Goal: Task Accomplishment & Management: Use online tool/utility

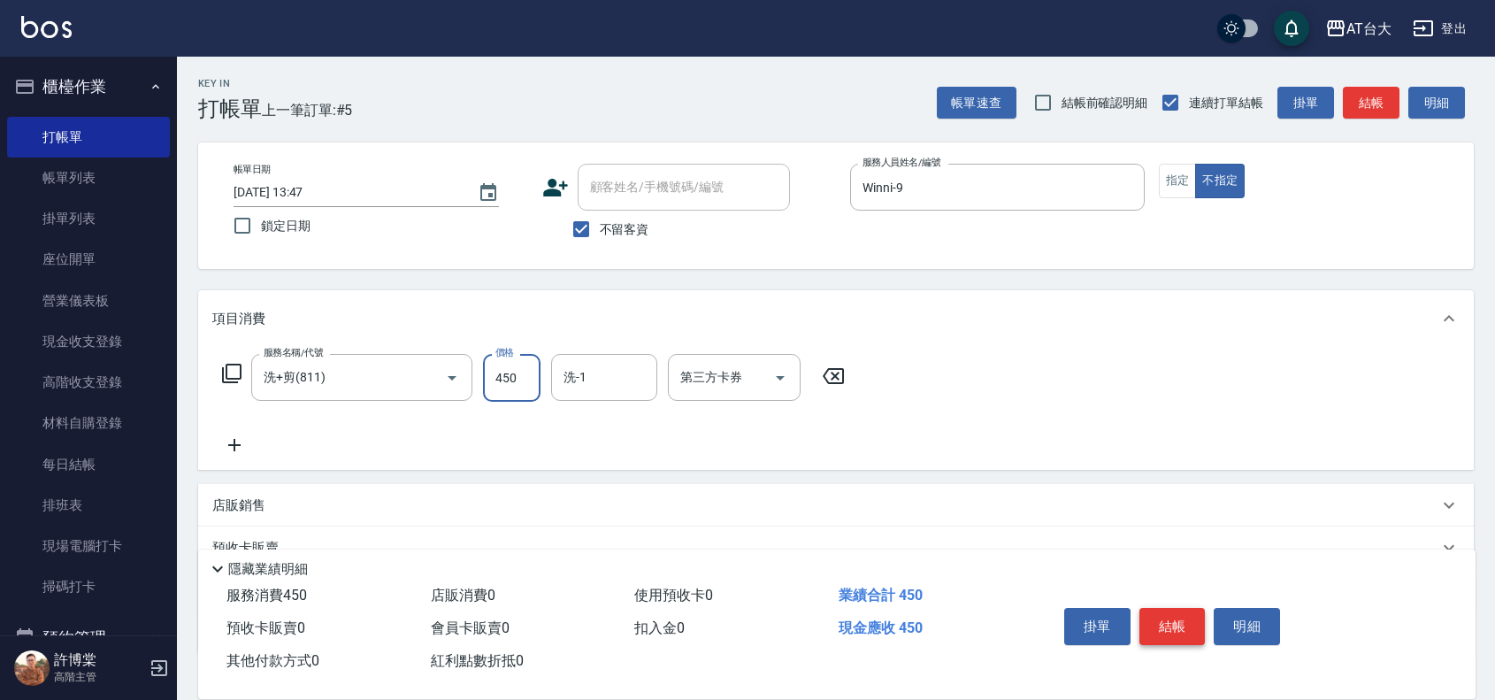
type input "450"
click at [1167, 638] on button "結帳" at bounding box center [1172, 626] width 66 height 37
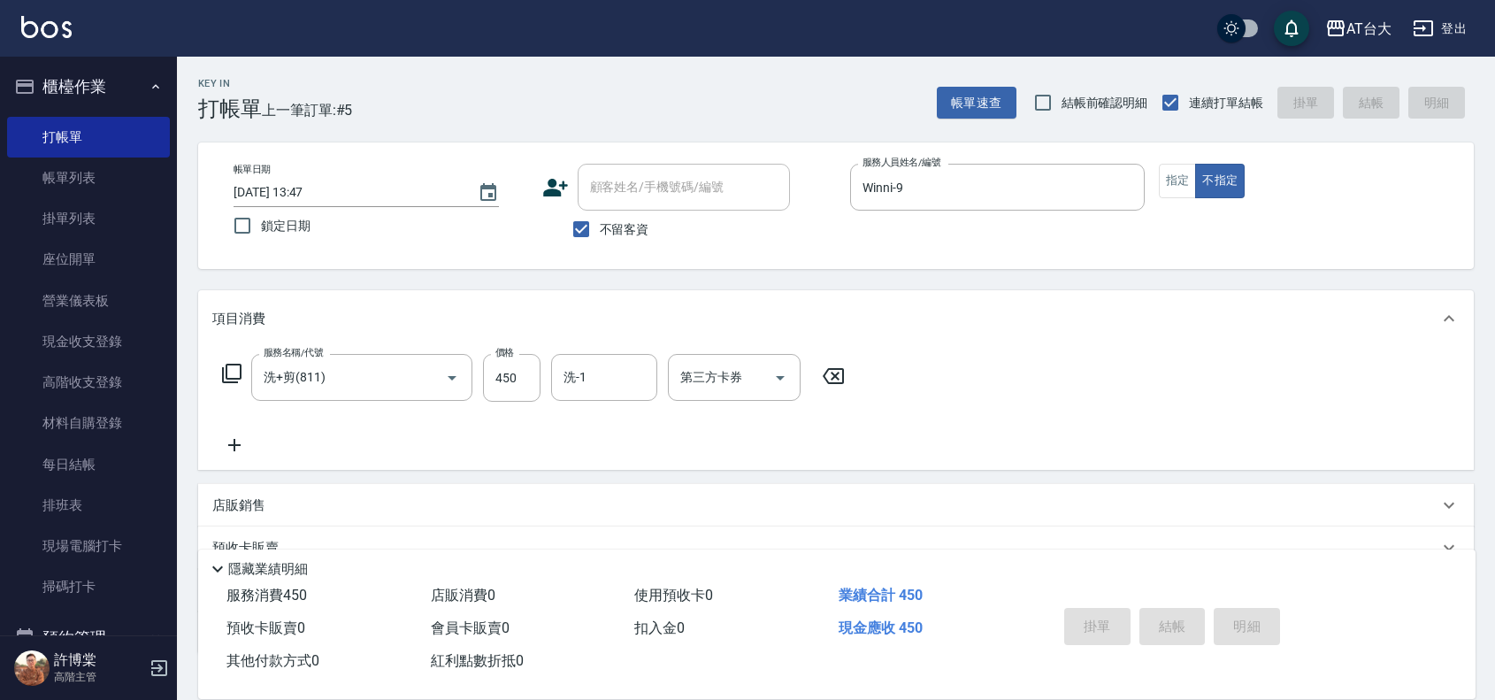
type input "[DATE] 14:47"
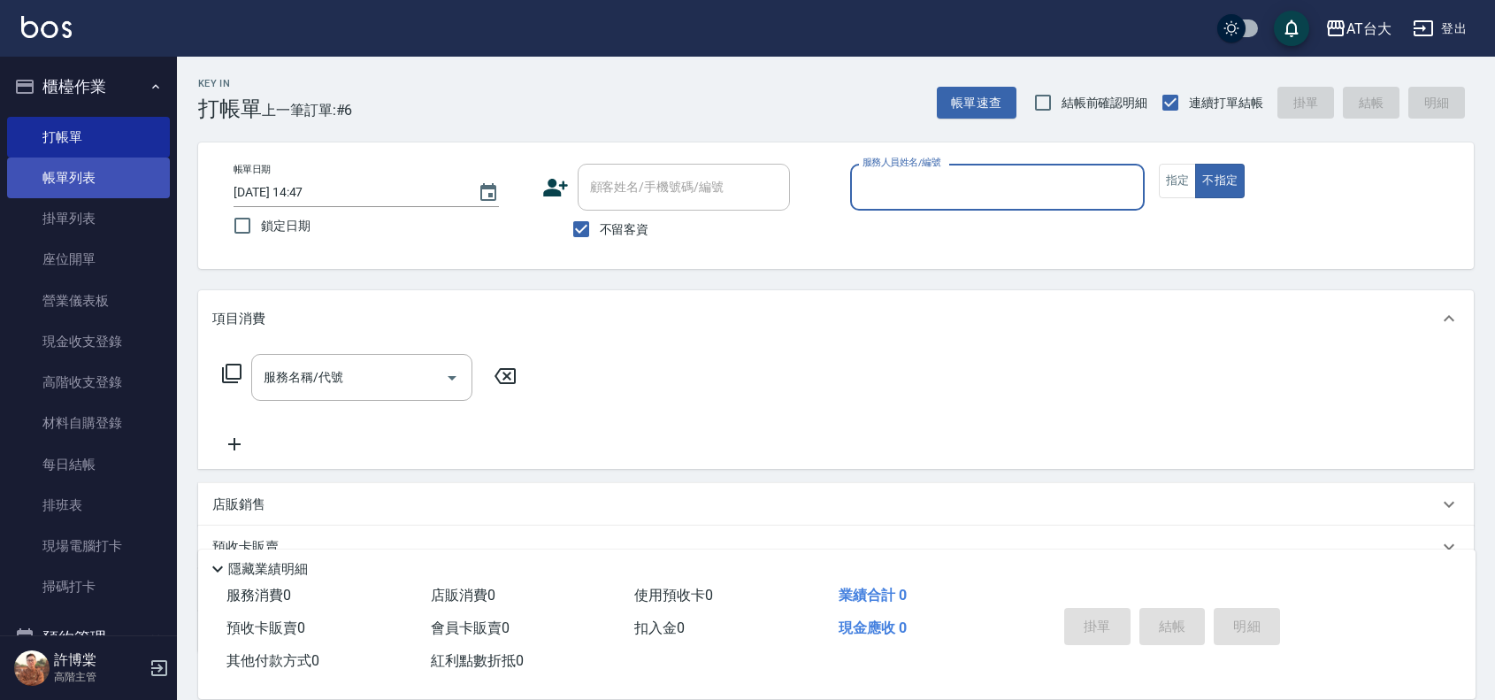
click at [27, 177] on link "帳單列表" at bounding box center [88, 177] width 163 height 41
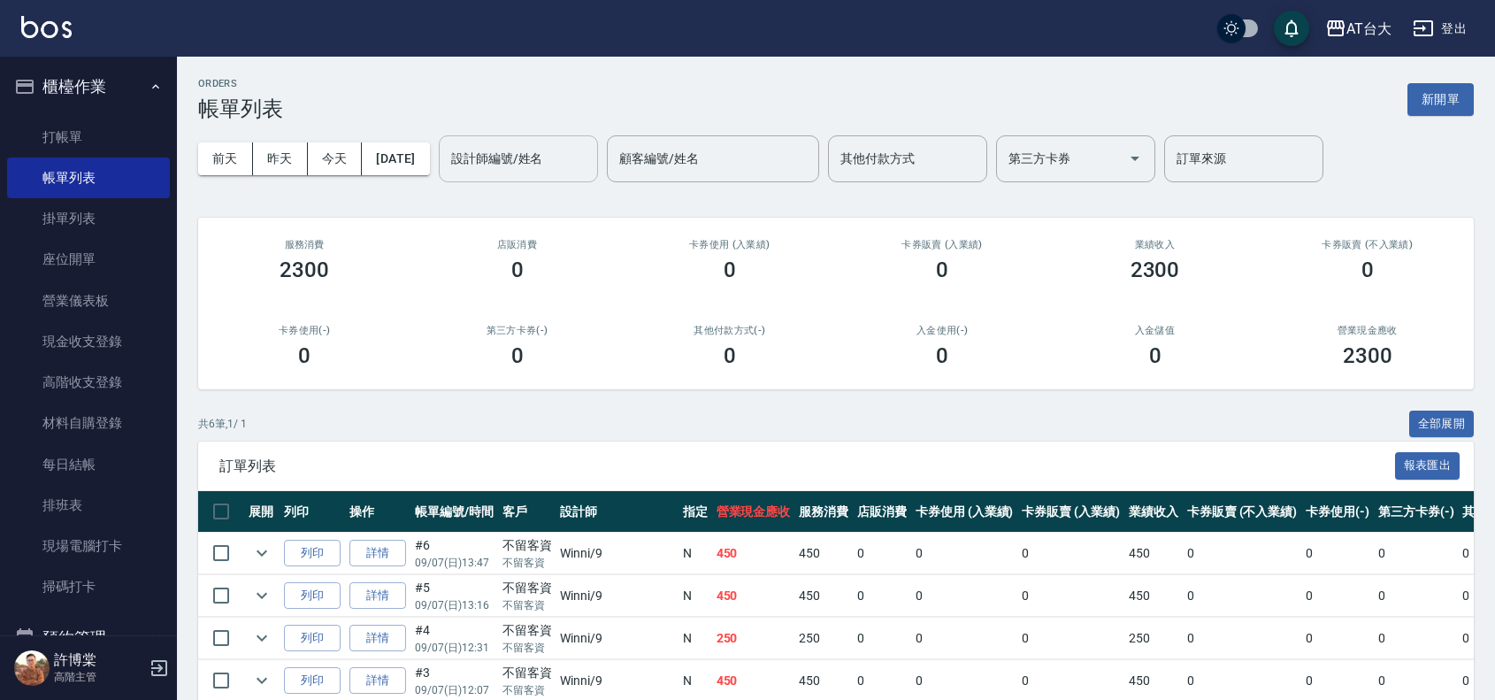
click at [513, 169] on input "設計師編號/姓名" at bounding box center [518, 158] width 143 height 31
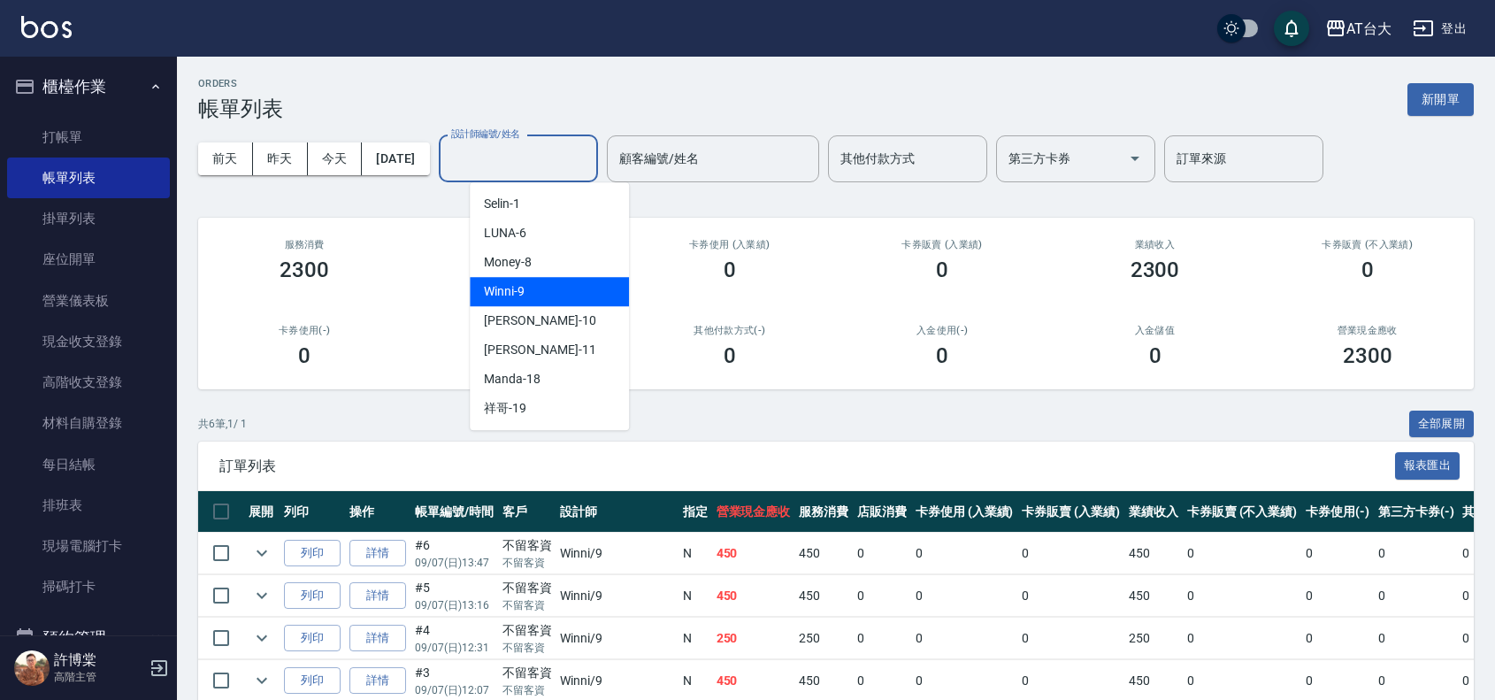
click at [604, 280] on div "Winni -9" at bounding box center [549, 291] width 159 height 29
type input "Winni-9"
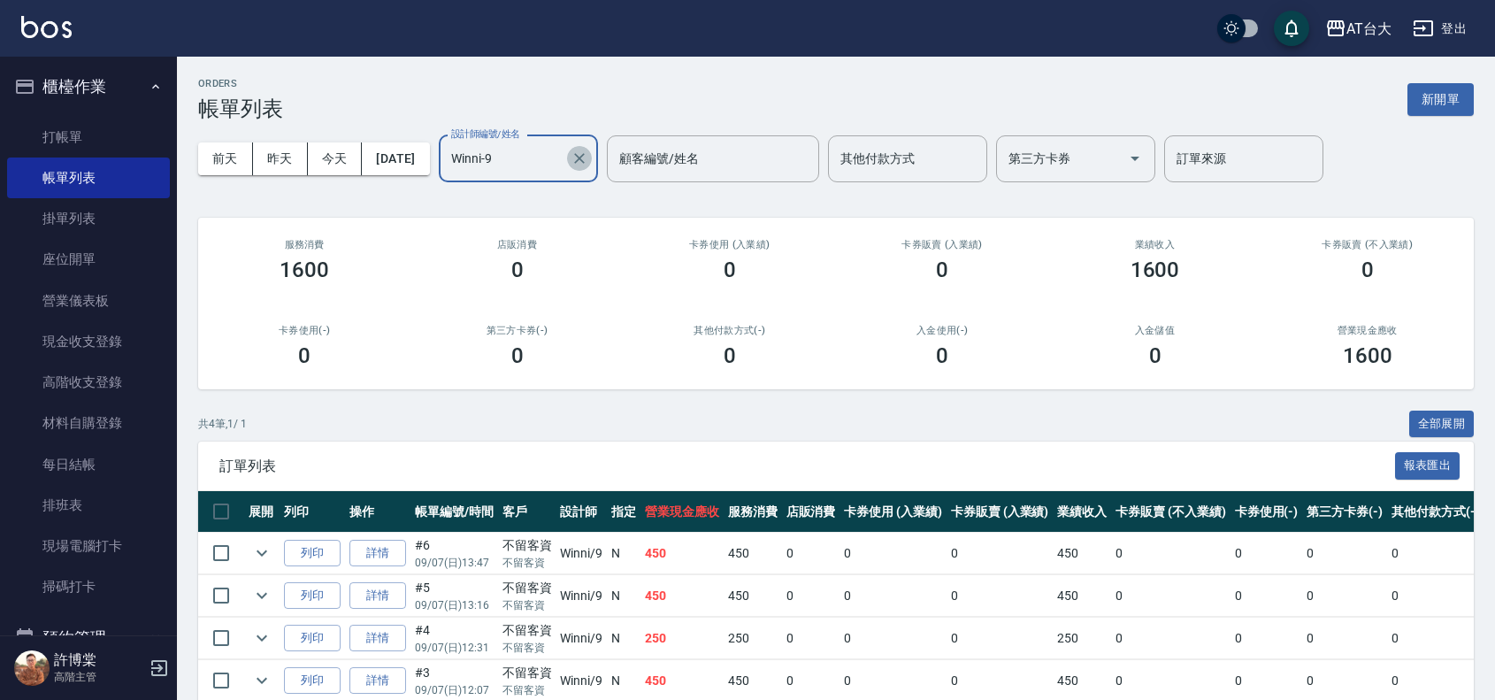
click at [588, 161] on icon "Clear" at bounding box center [579, 158] width 18 height 18
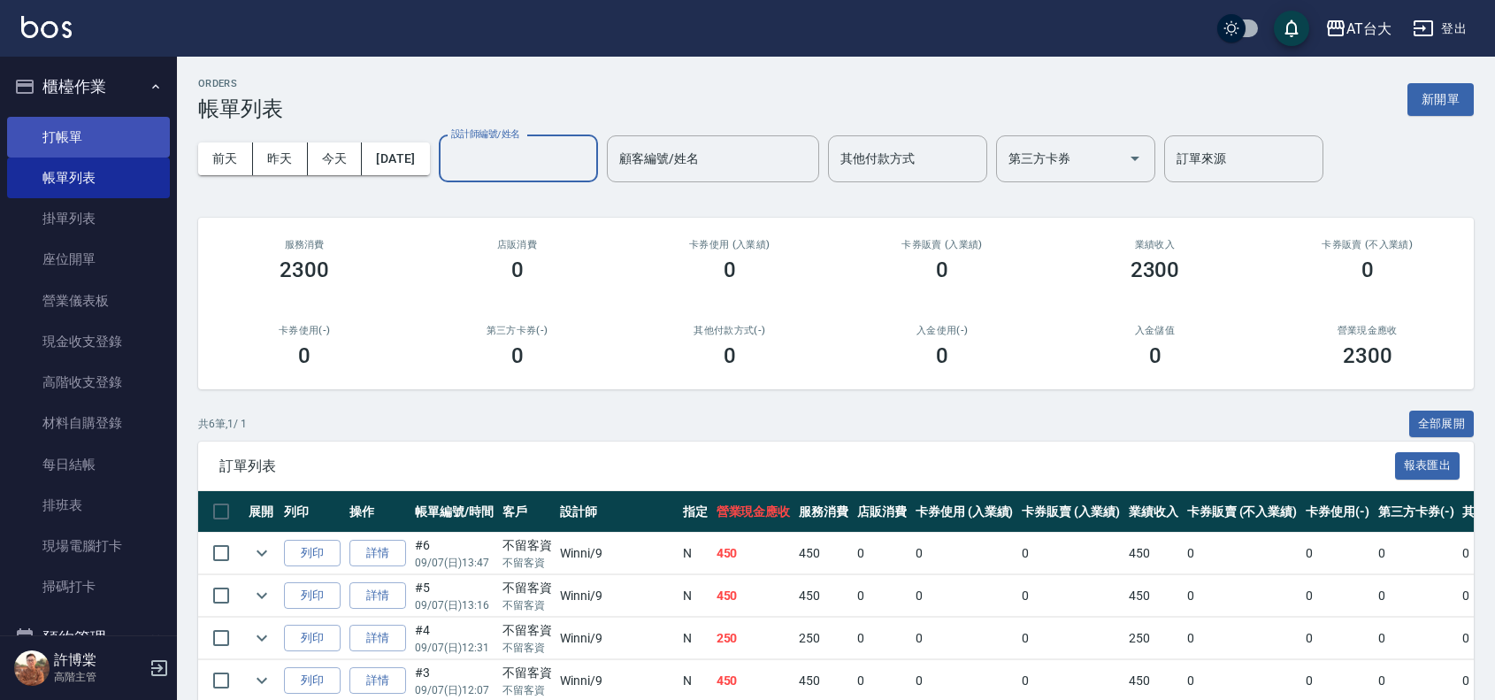
click at [115, 143] on link "打帳單" at bounding box center [88, 137] width 163 height 41
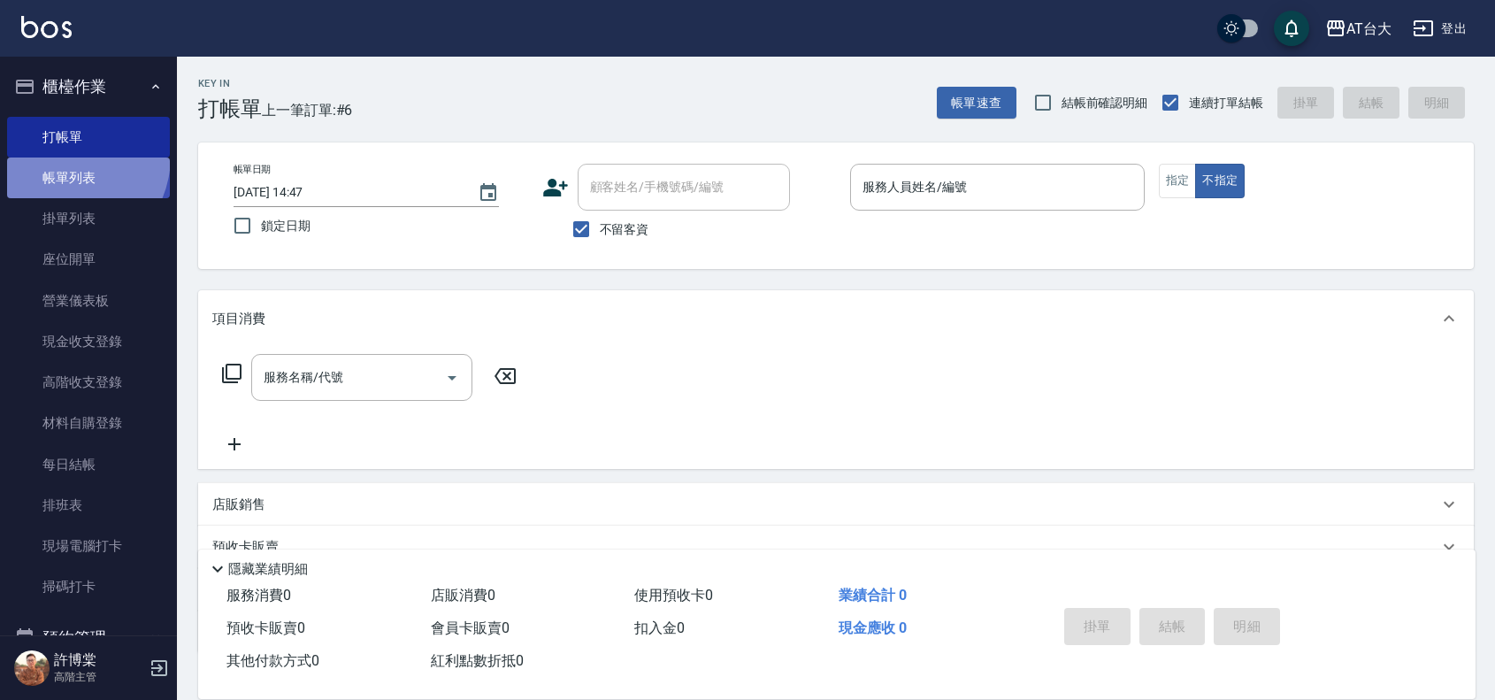
click at [60, 157] on link "帳單列表" at bounding box center [88, 177] width 163 height 41
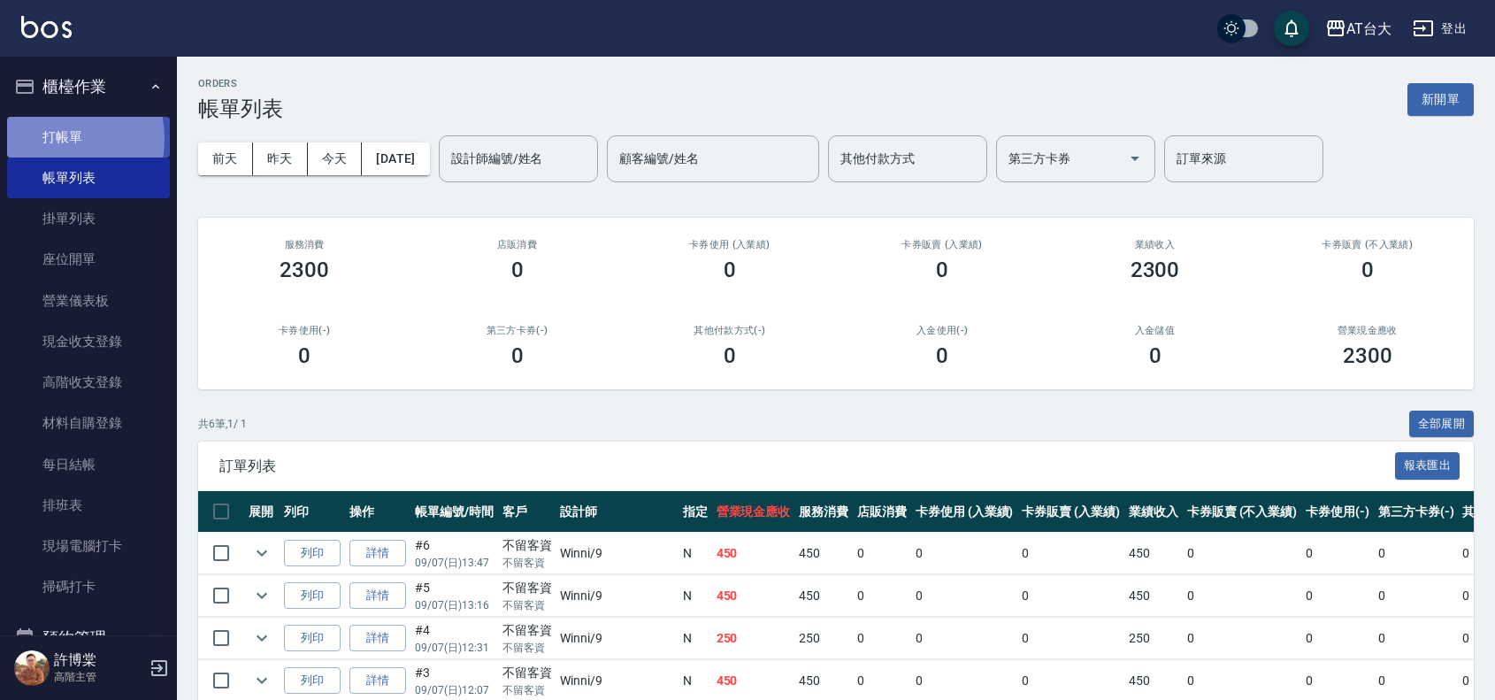
click at [42, 139] on link "打帳單" at bounding box center [88, 137] width 163 height 41
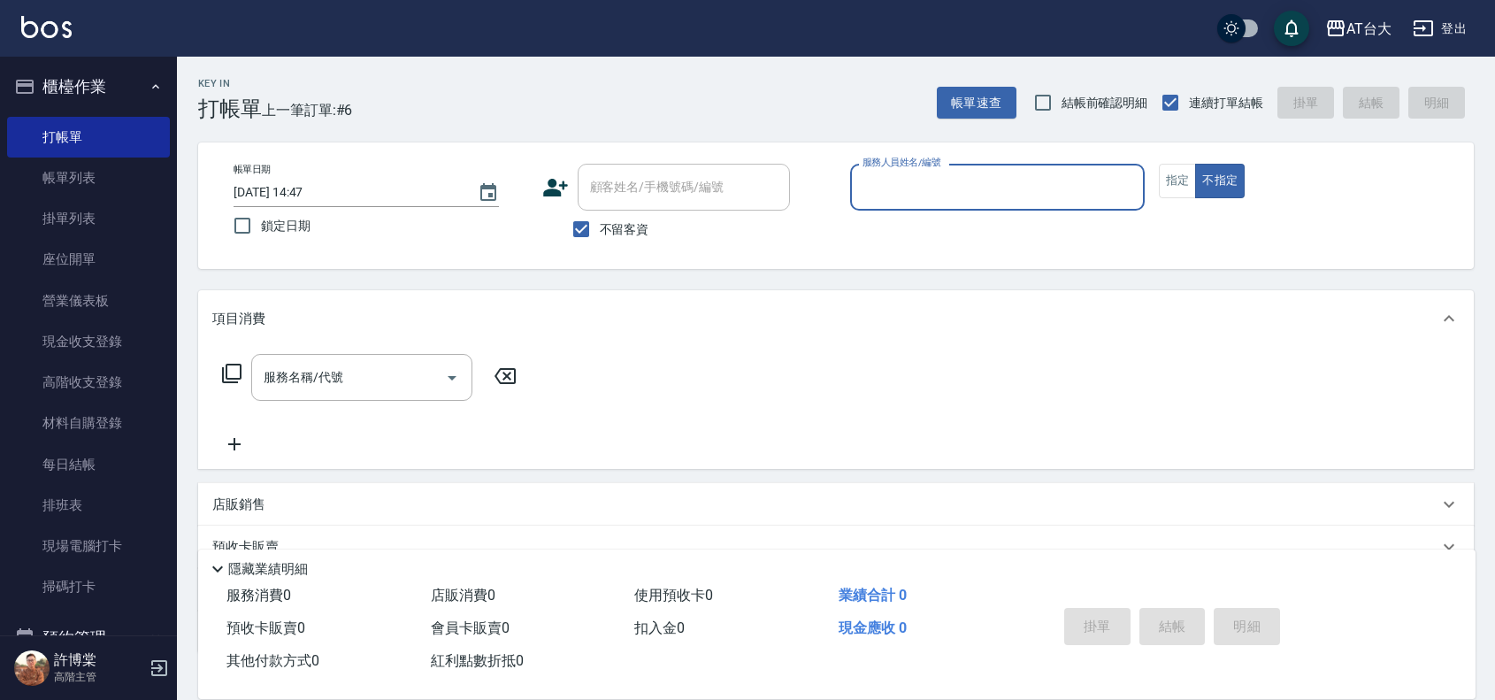
click at [957, 191] on input "服務人員姓名/編號" at bounding box center [997, 187] width 279 height 31
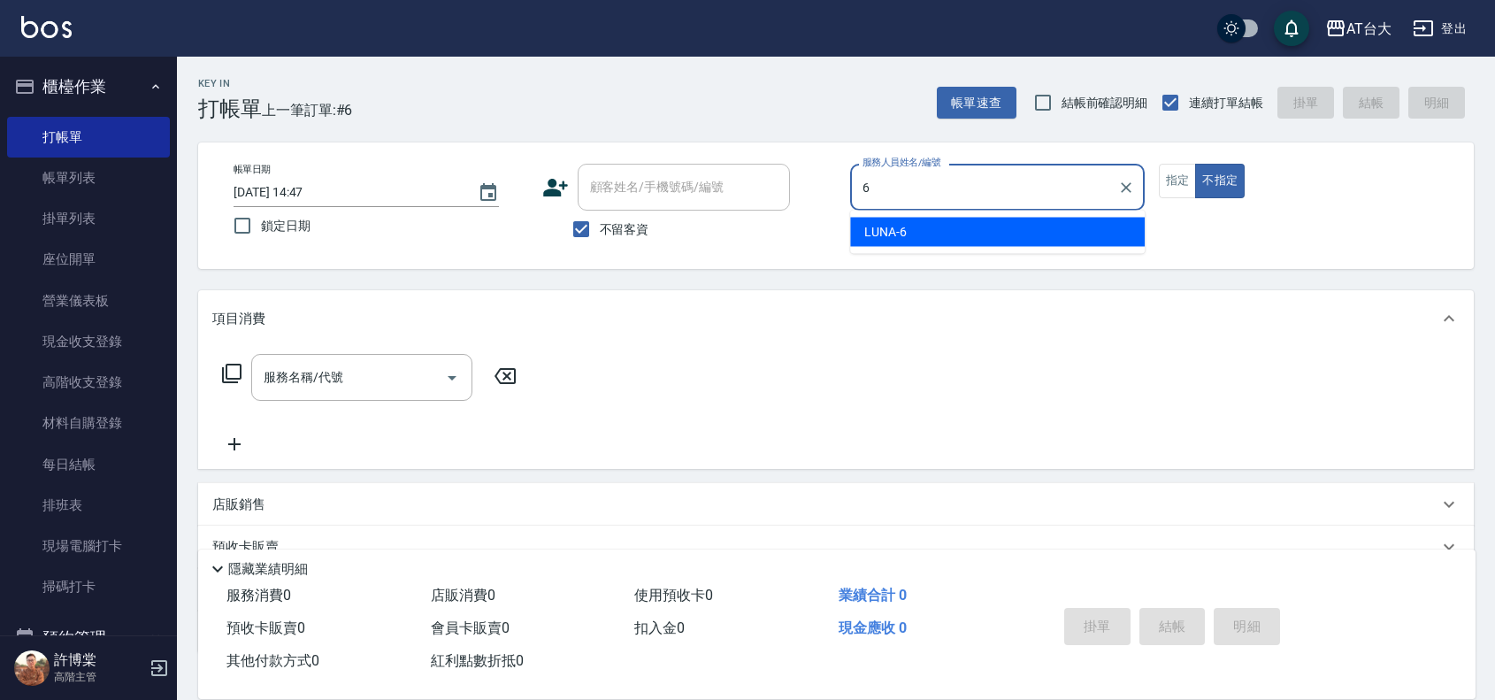
type input "LUNA-6"
type button "false"
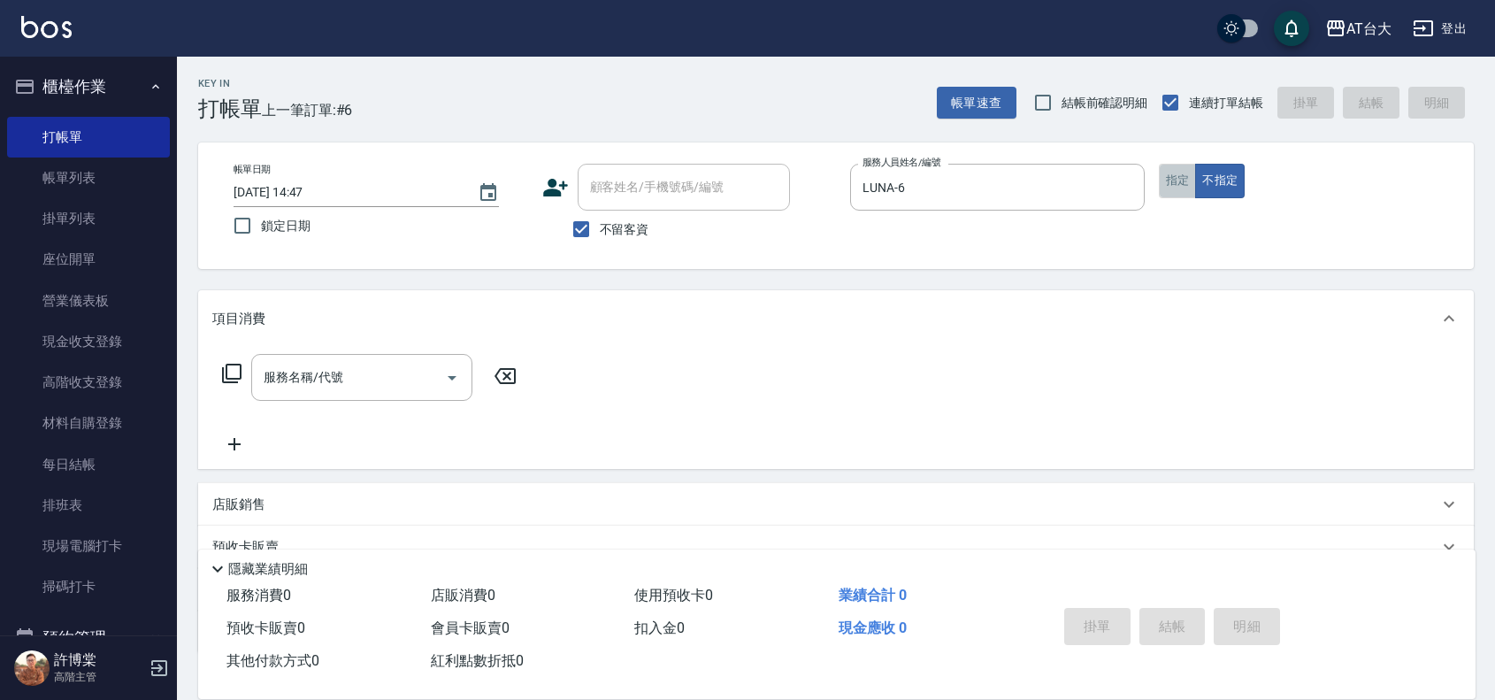
click at [1166, 180] on button "指定" at bounding box center [1178, 181] width 38 height 34
type button "true"
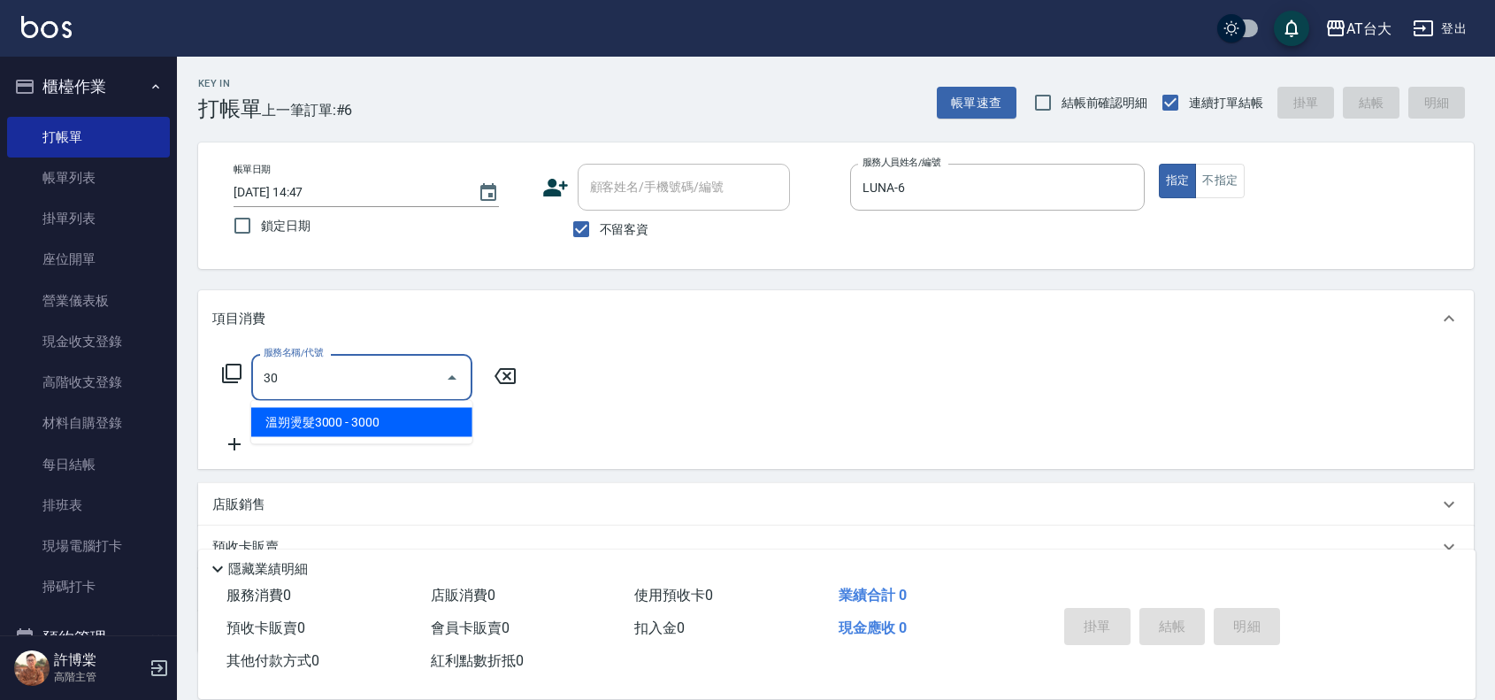
type input "3"
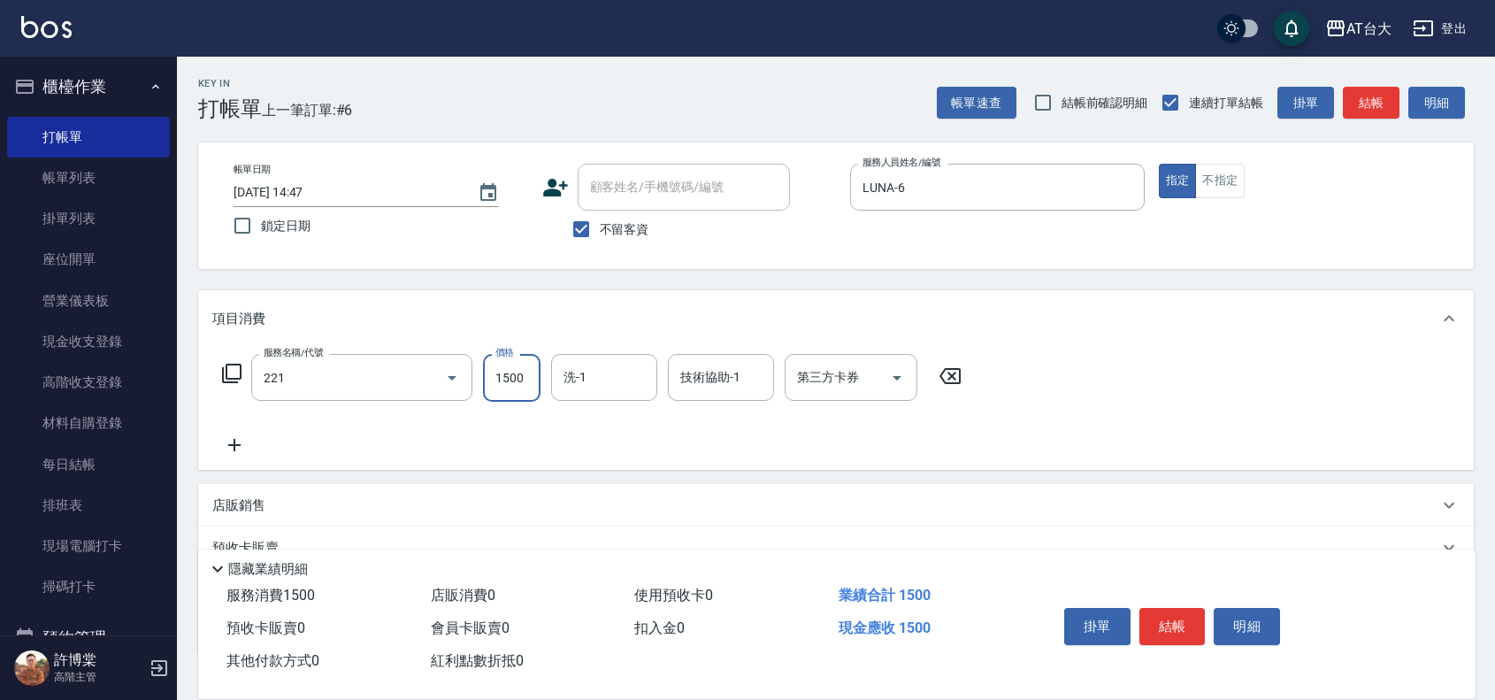
type input "燙髮自備 1500 以 下(221)"
type input "2199"
click at [1169, 620] on button "結帳" at bounding box center [1172, 626] width 66 height 37
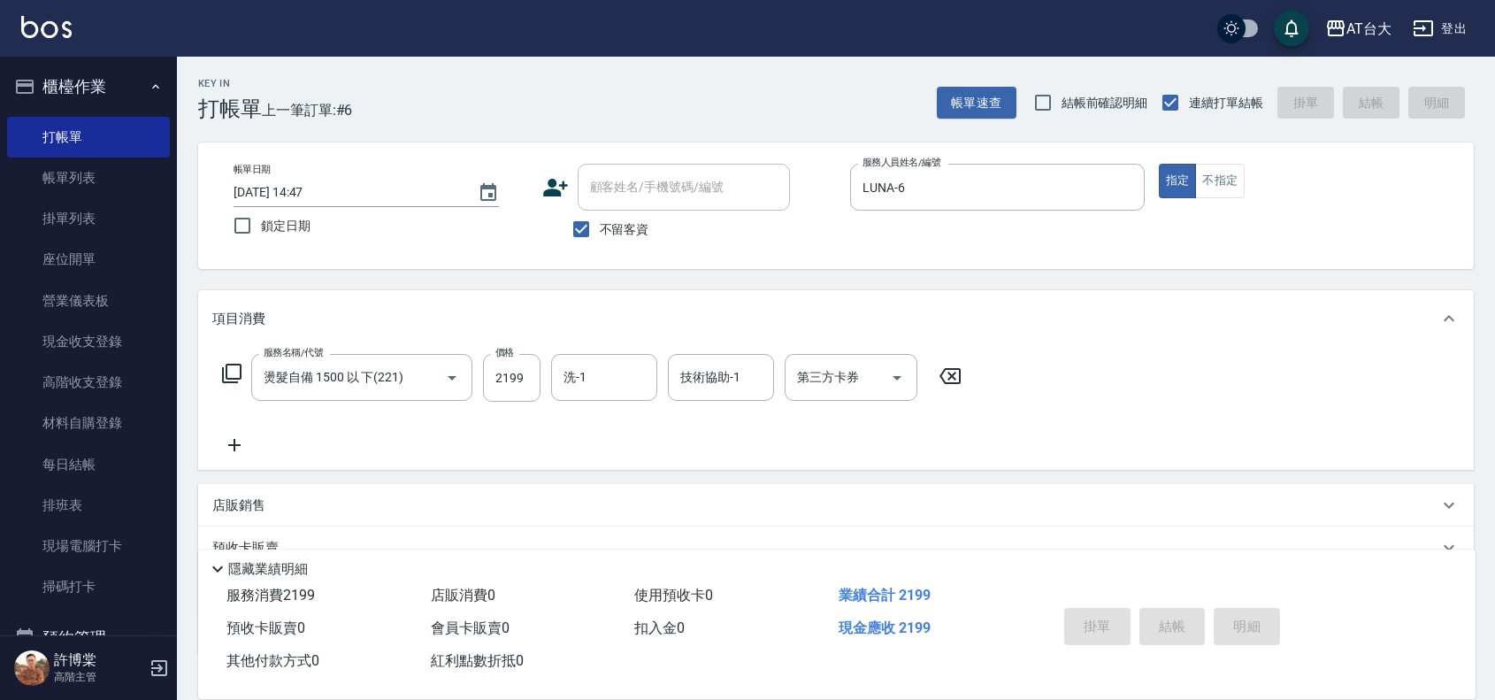
type input "[DATE] 15:01"
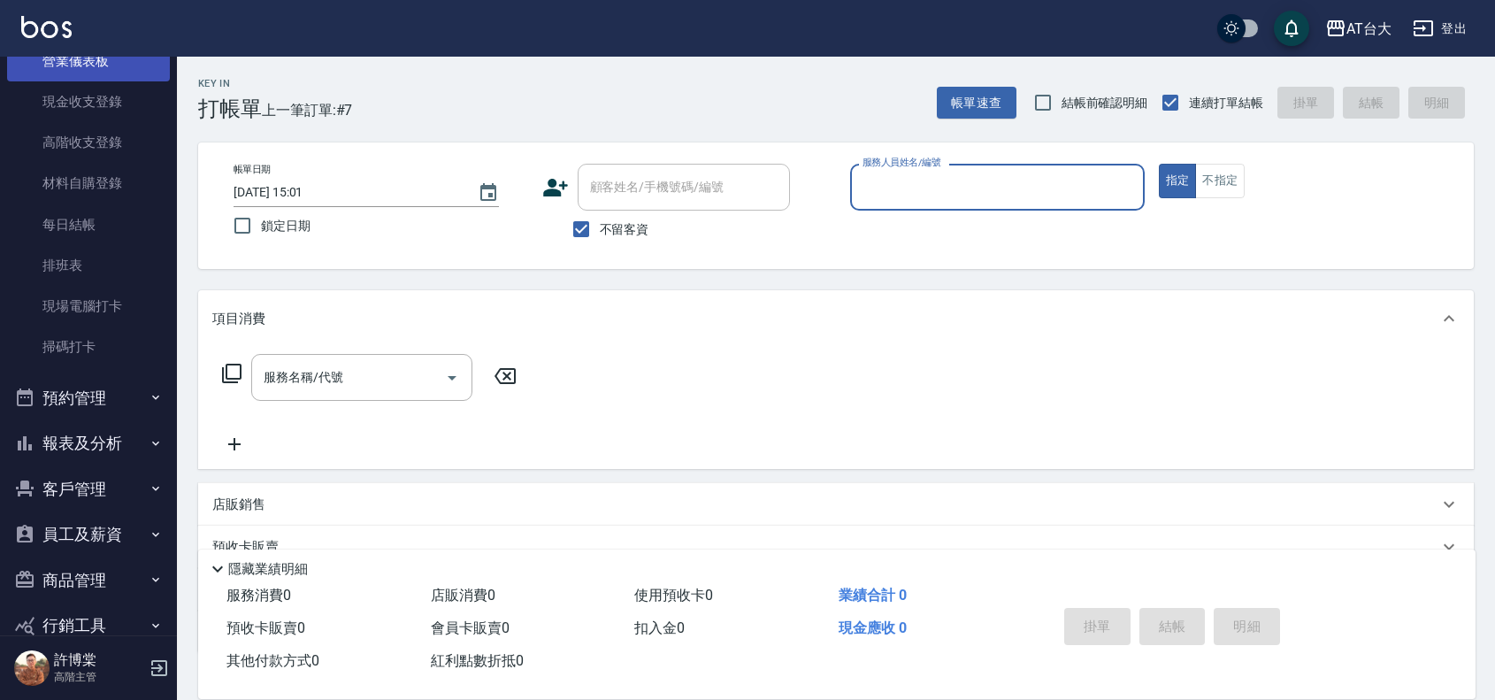
scroll to position [319, 0]
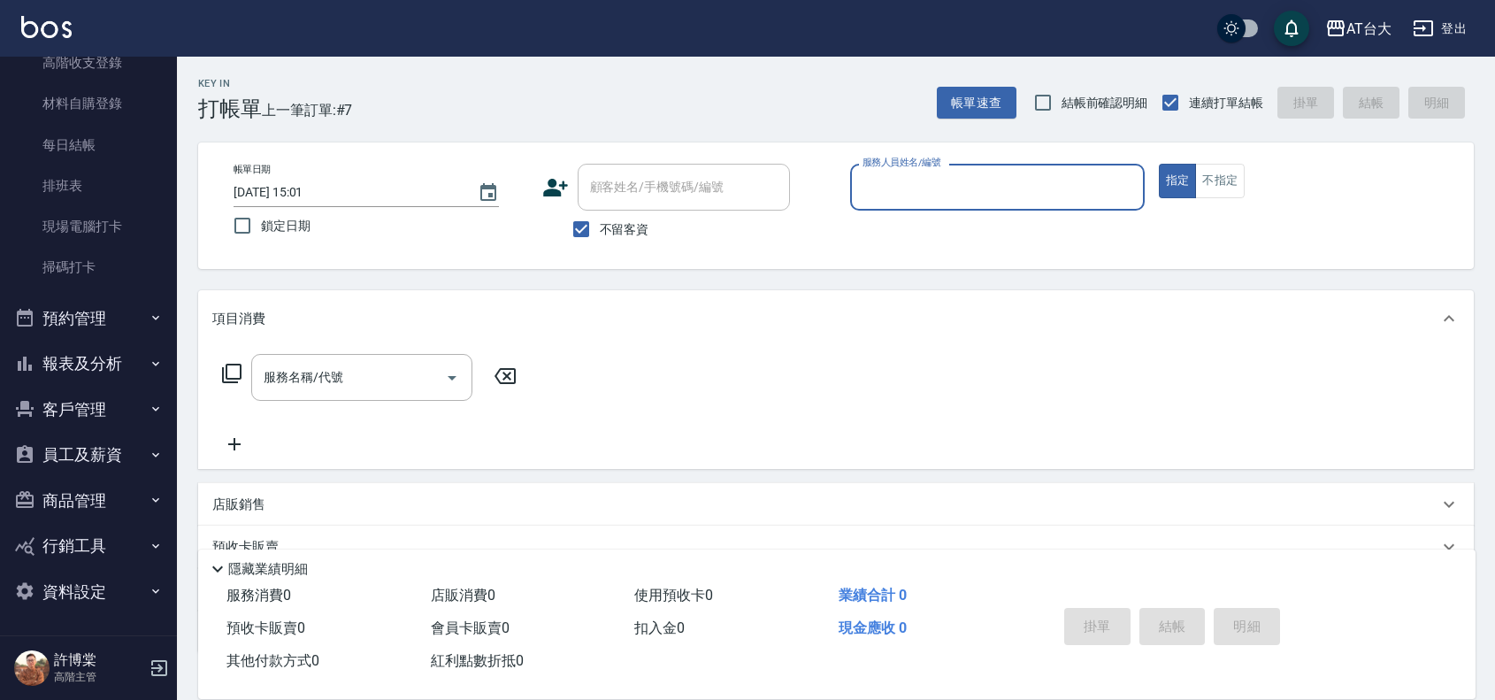
click at [111, 371] on button "報表及分析" at bounding box center [88, 364] width 163 height 46
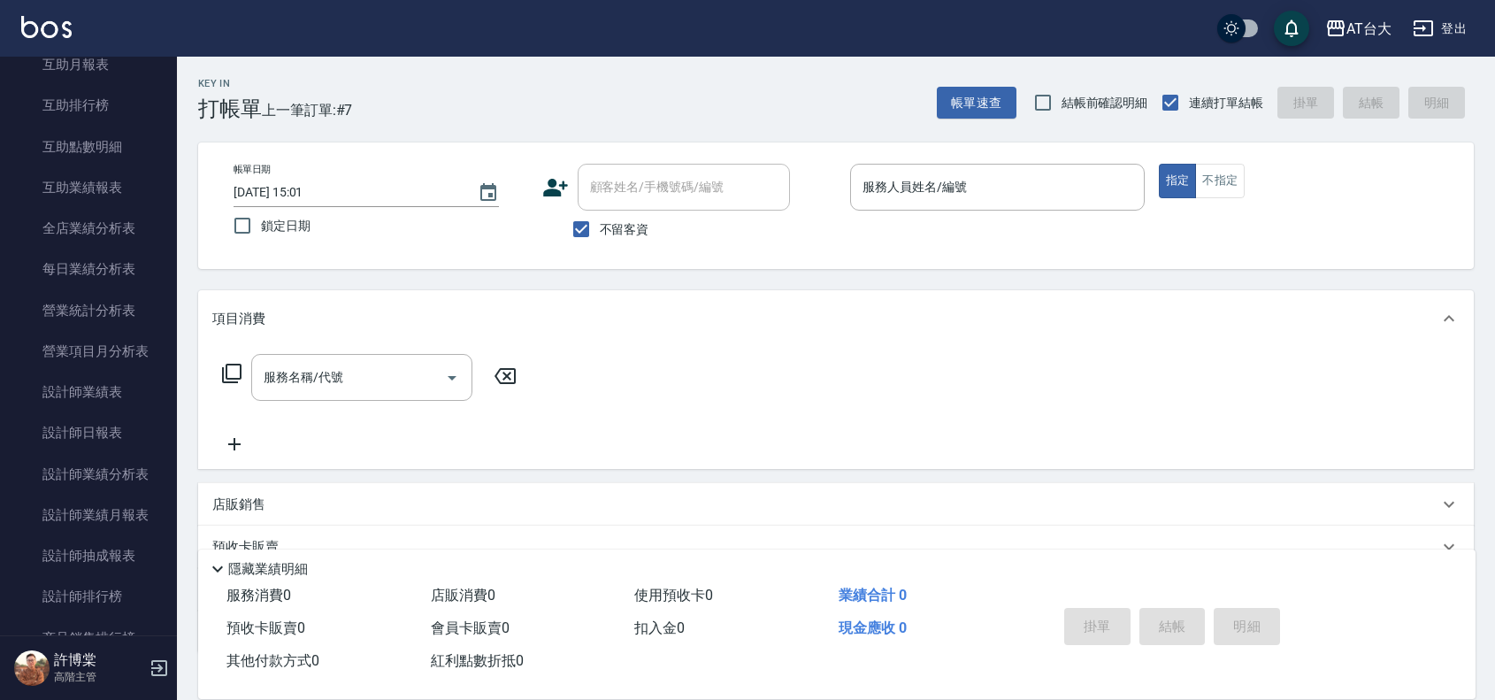
scroll to position [983, 0]
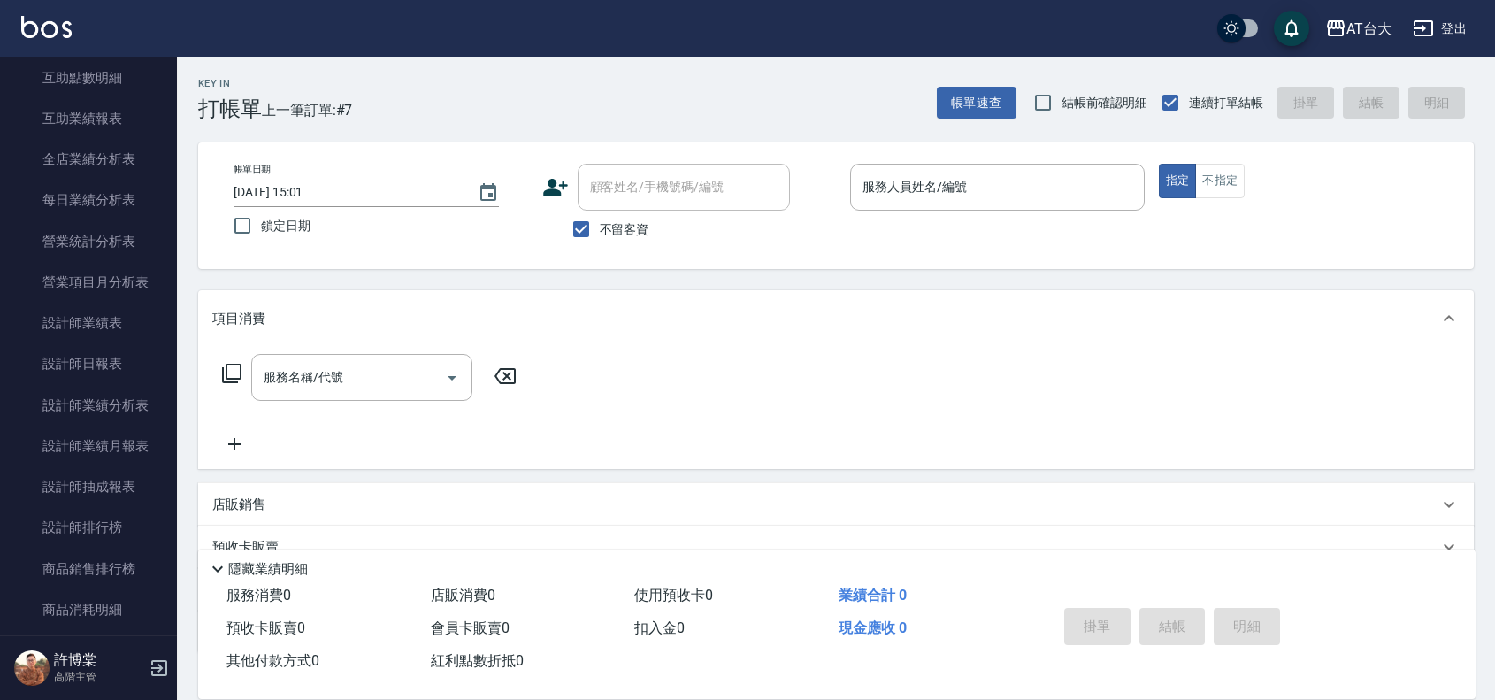
click at [111, 371] on link "設計師日報表" at bounding box center [88, 363] width 163 height 41
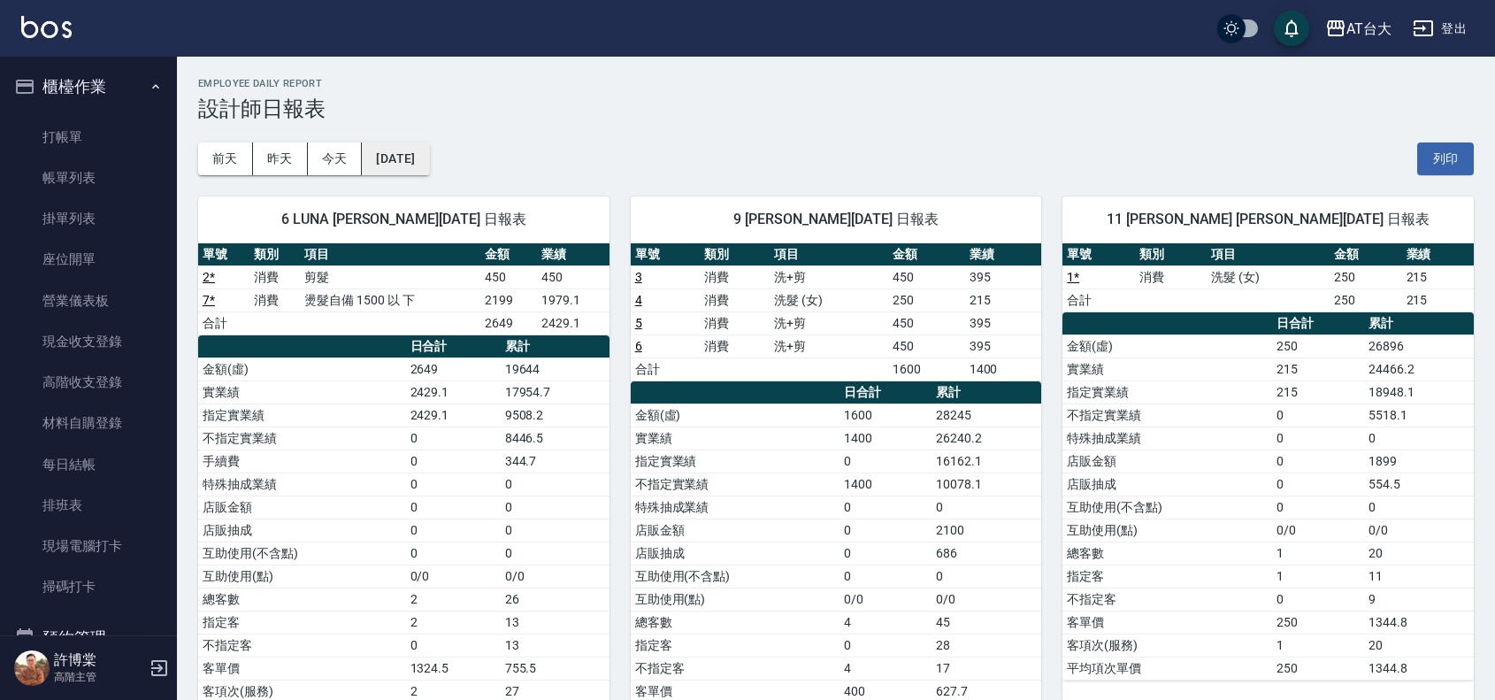
click at [401, 173] on button "[DATE]" at bounding box center [395, 158] width 67 height 33
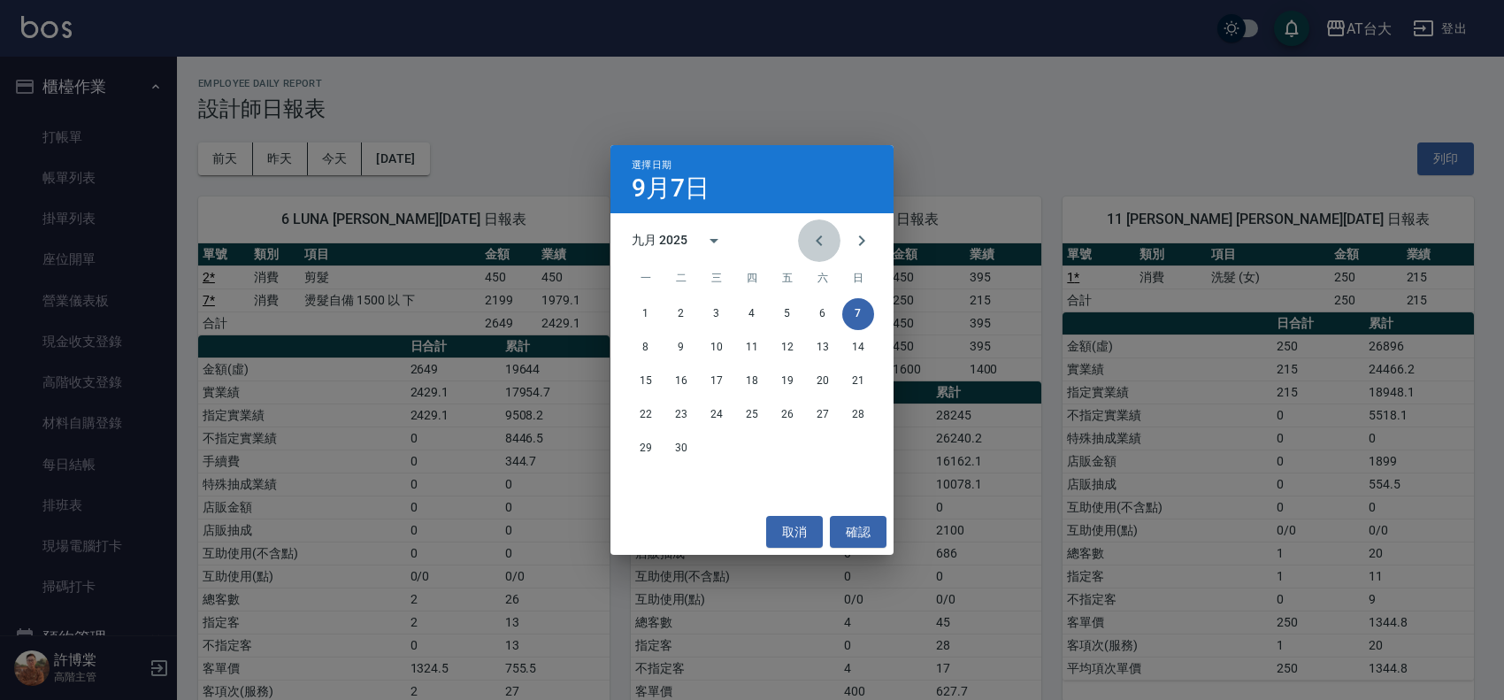
click at [823, 241] on icon "Previous month" at bounding box center [818, 240] width 21 height 21
click at [652, 342] on button "7" at bounding box center [646, 348] width 32 height 32
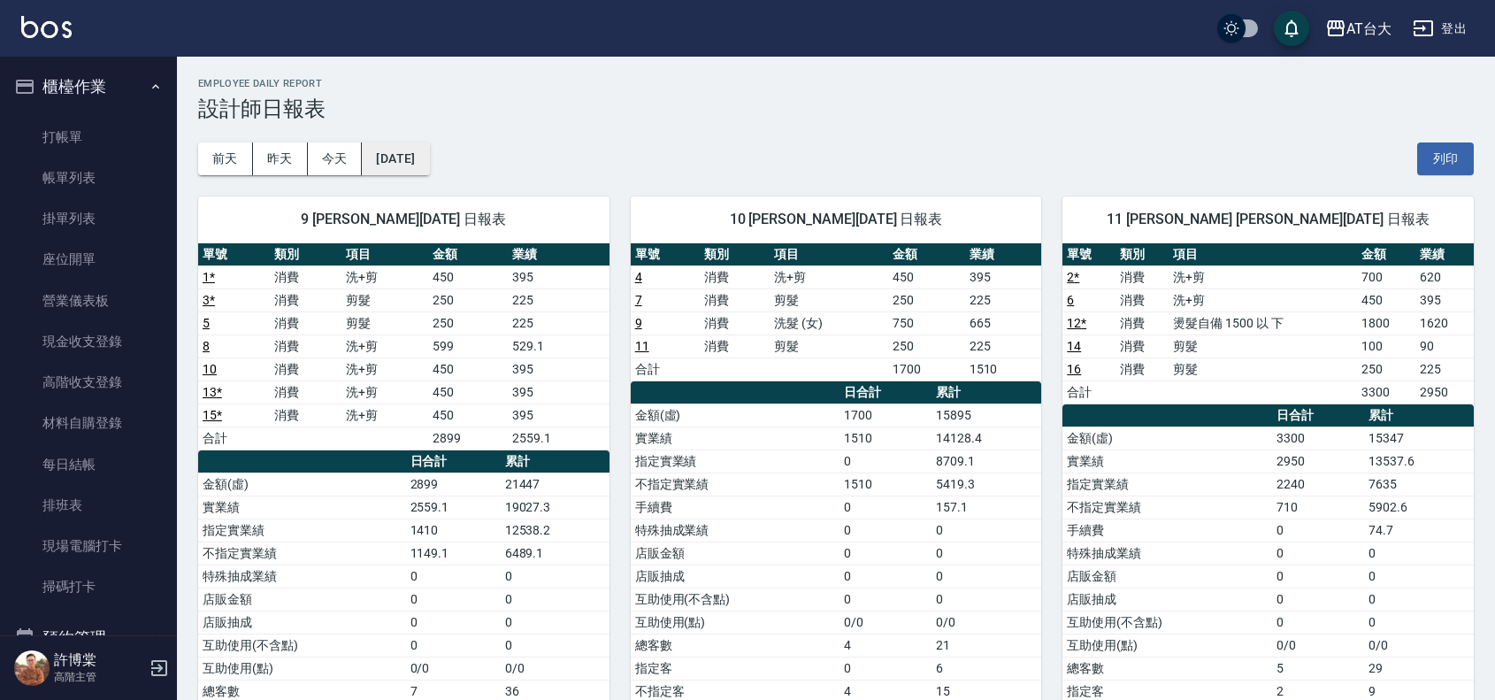
click at [429, 166] on button "[DATE]" at bounding box center [395, 158] width 67 height 33
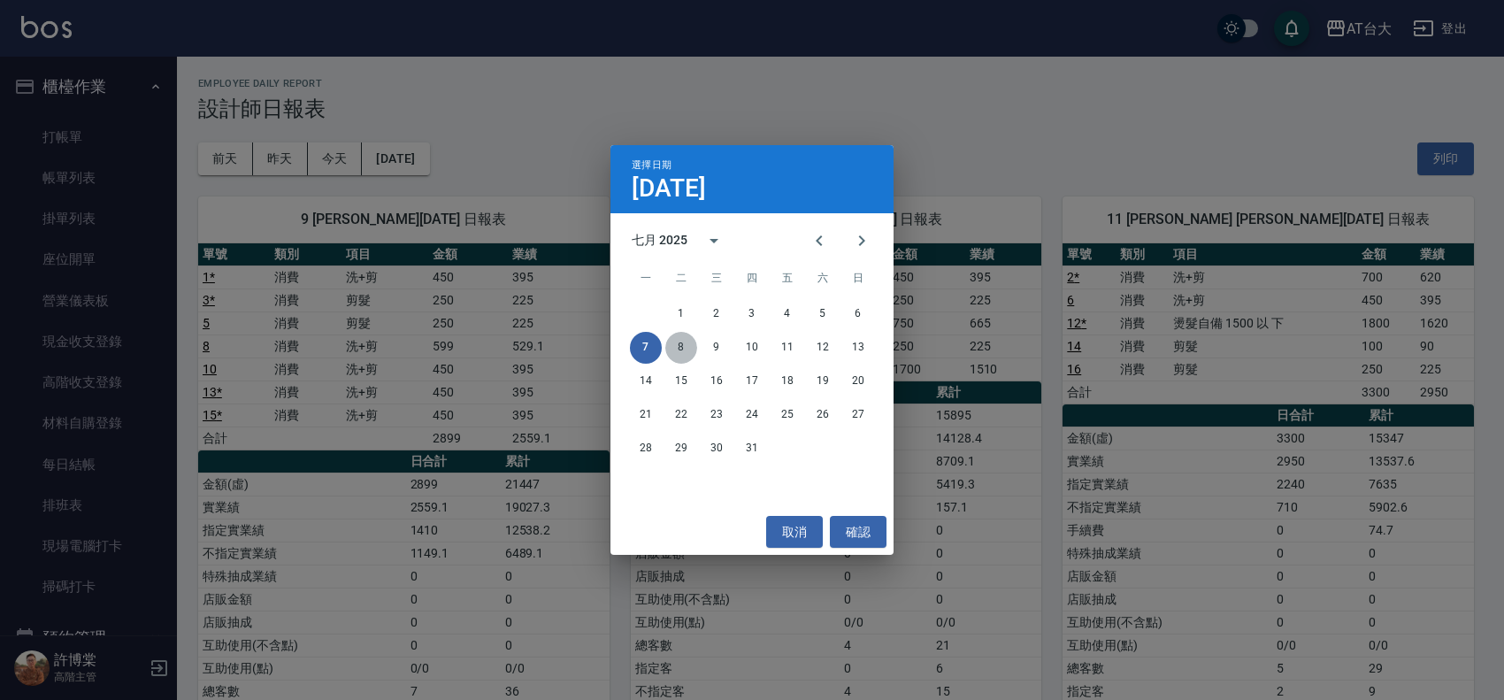
click at [687, 342] on button "8" at bounding box center [681, 348] width 32 height 32
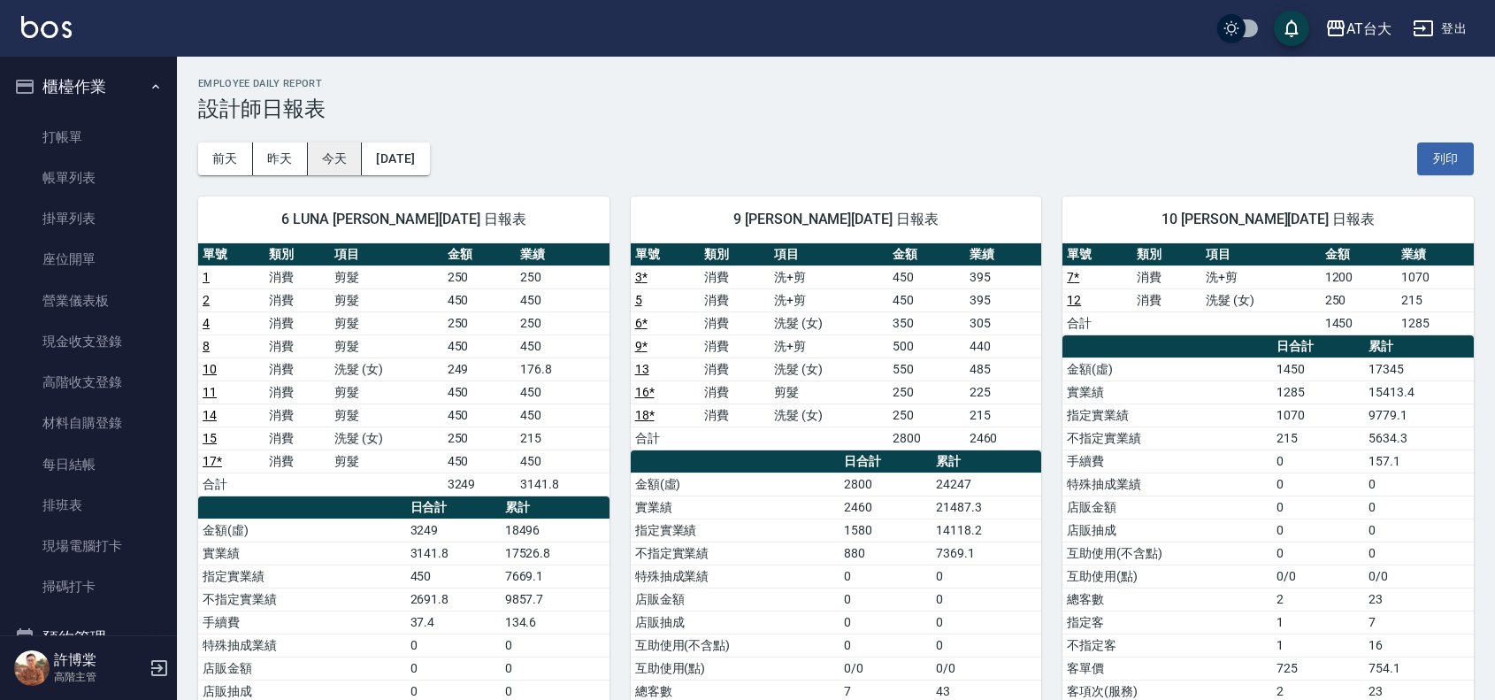
click at [332, 165] on button "今天" at bounding box center [335, 158] width 55 height 33
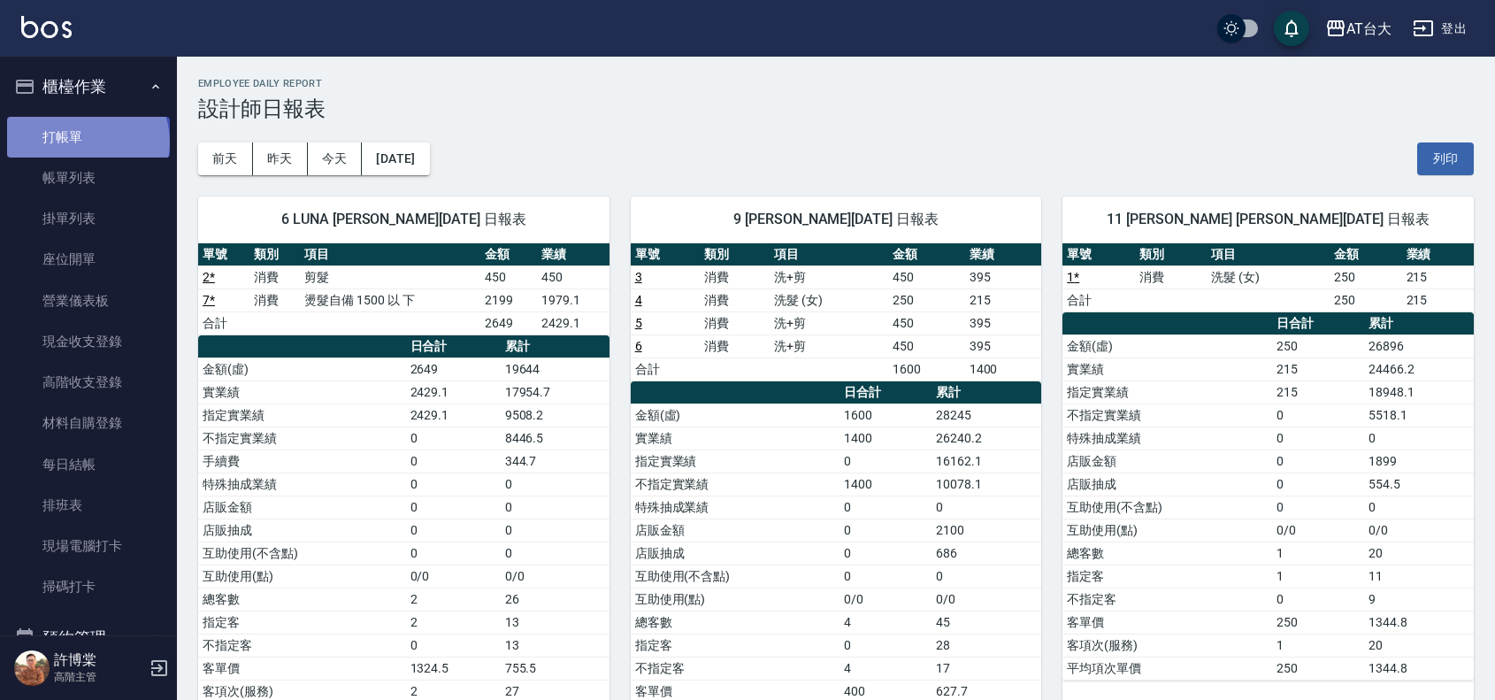
click at [86, 142] on link "打帳單" at bounding box center [88, 137] width 163 height 41
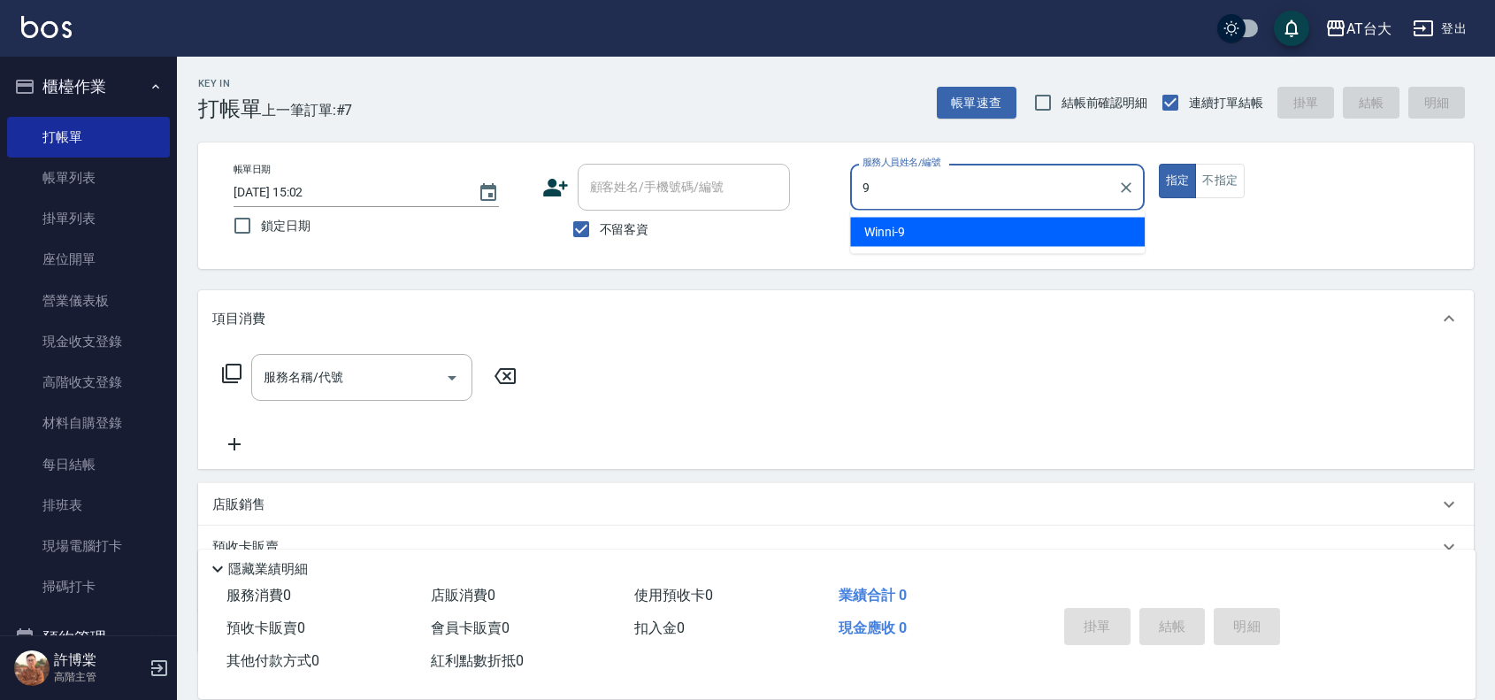
type input "Winni-9"
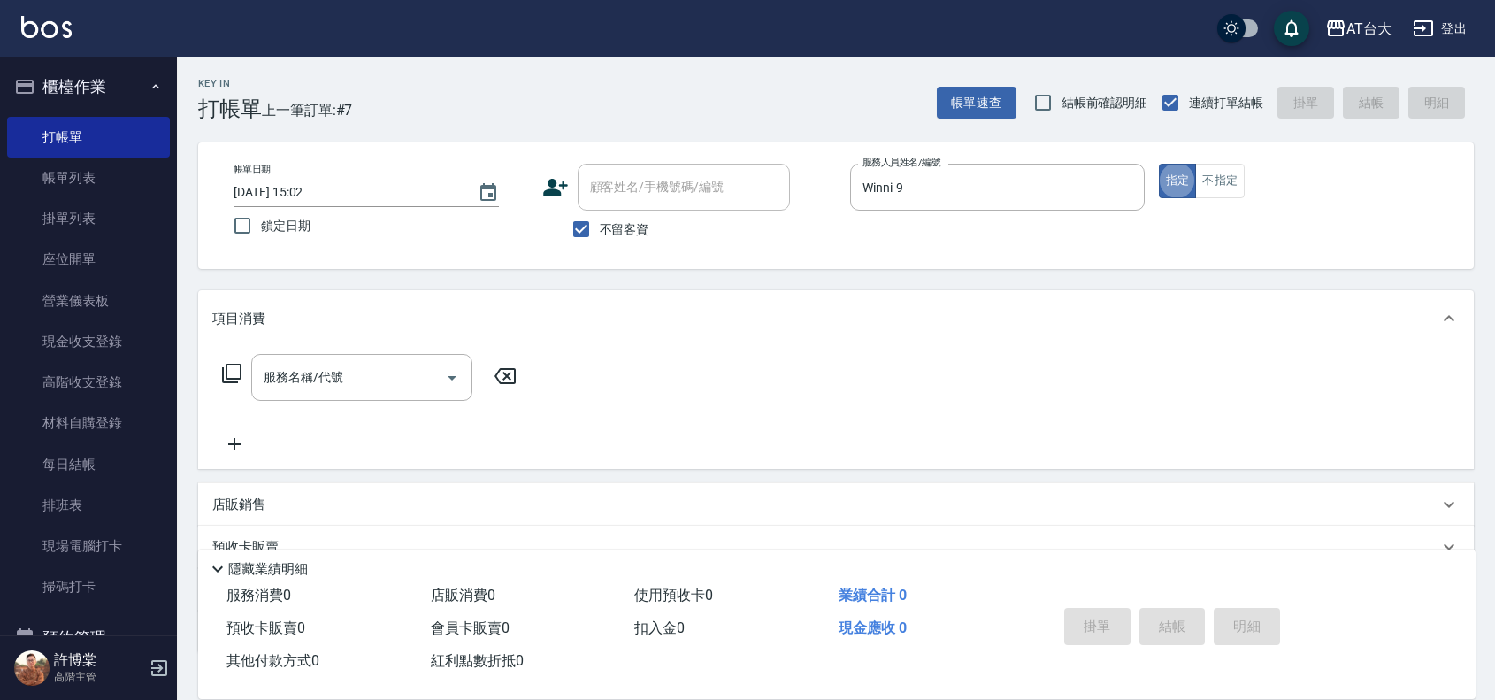
type button "true"
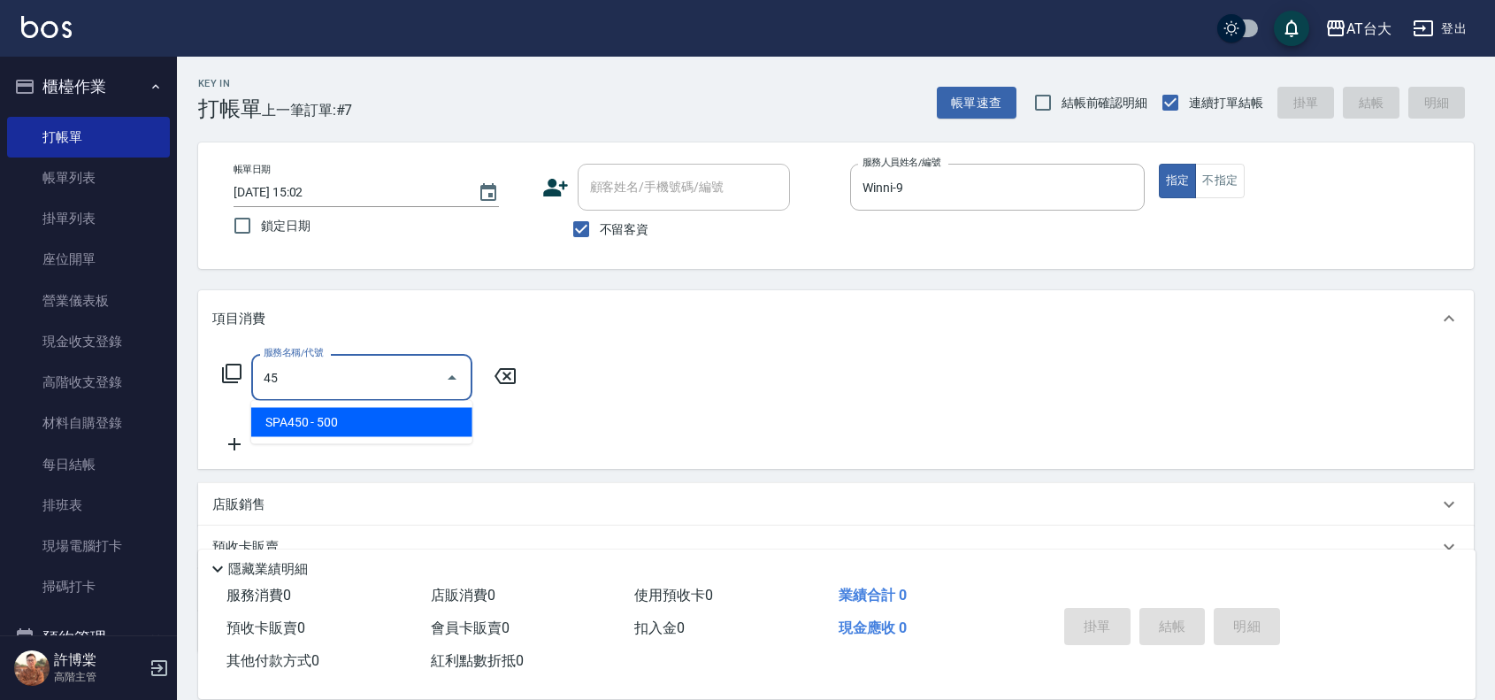
type input "4"
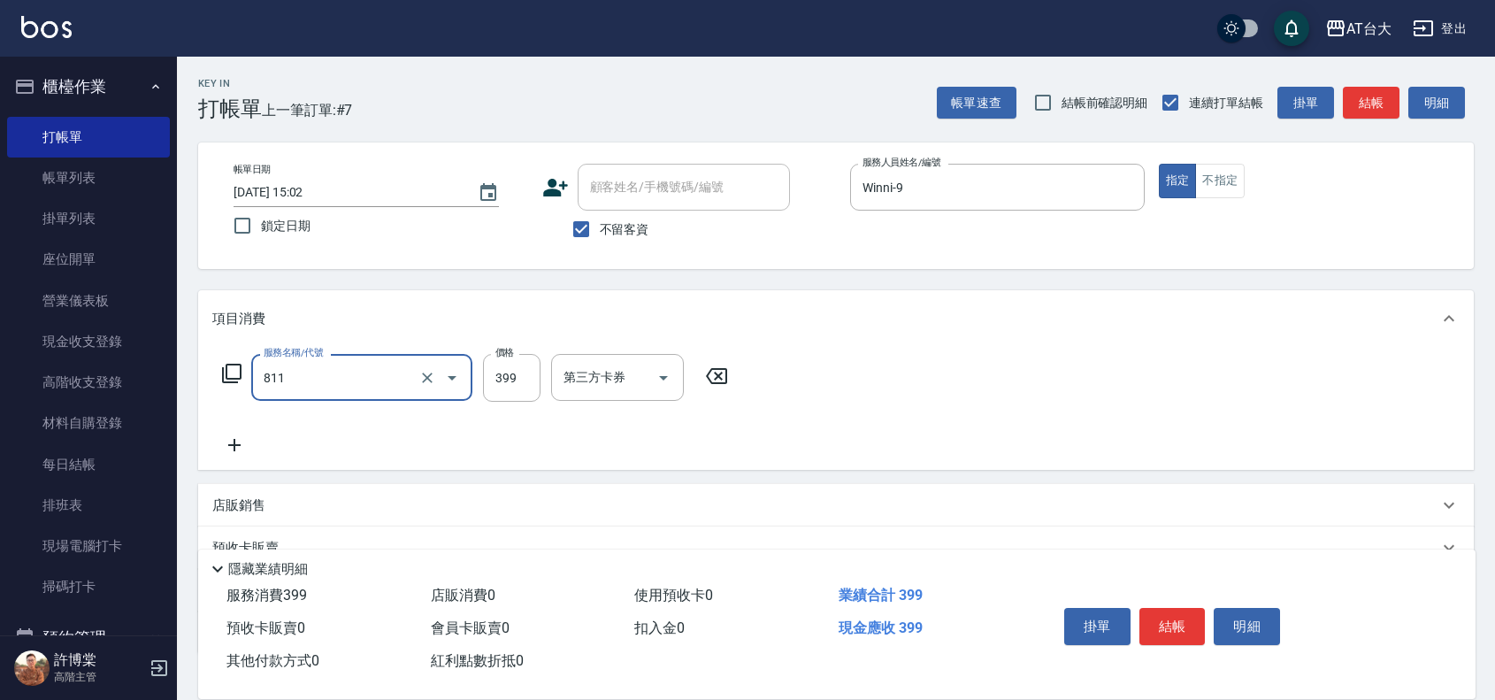
type input "洗+剪(811)"
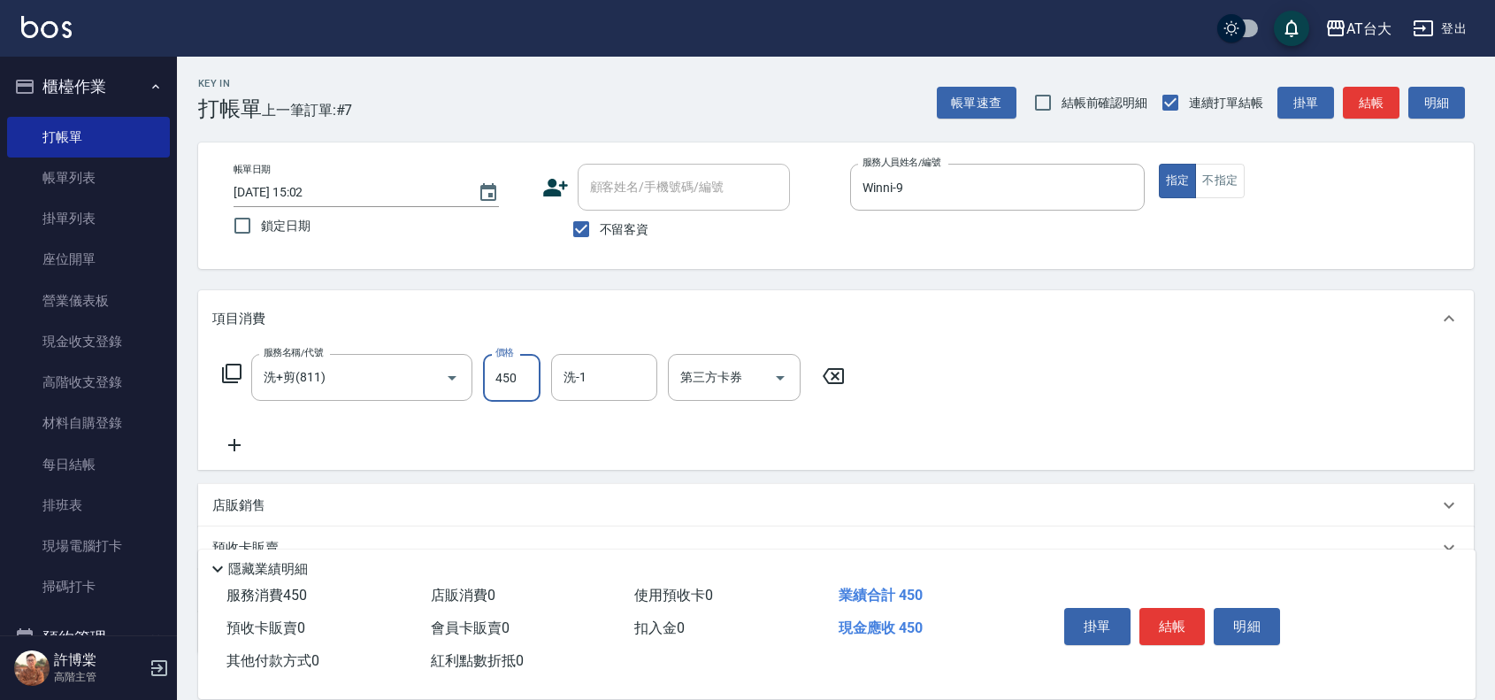
type input "450"
click at [1345, 475] on div "項目消費 服務名稱/代號 洗+剪(811) 服務名稱/代號 價格 450 價格 洗-1 洗-1 第三方卡券 第三方卡券 店販銷售 服務人員姓名/編號 服務人員…" at bounding box center [835, 472] width 1275 height 364
click at [1157, 619] on button "結帳" at bounding box center [1172, 626] width 66 height 37
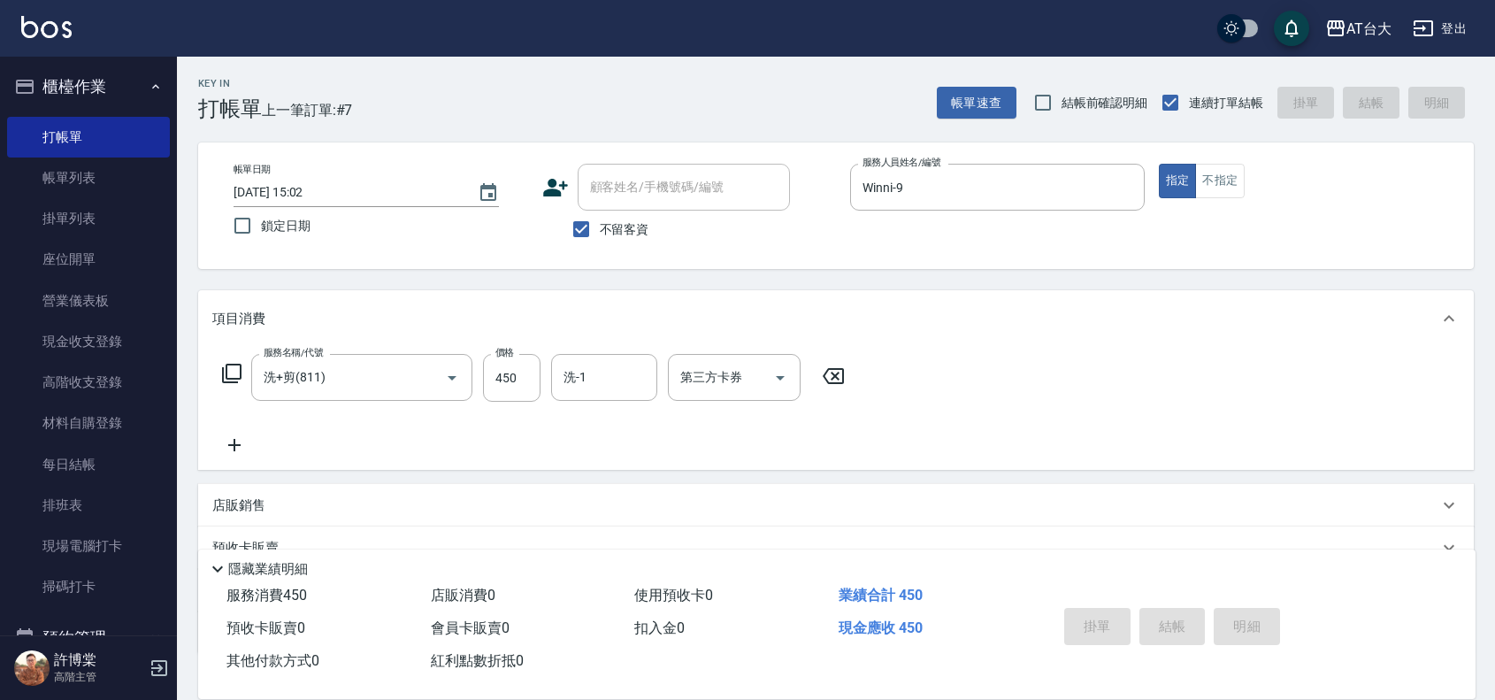
type input "[DATE] 15:15"
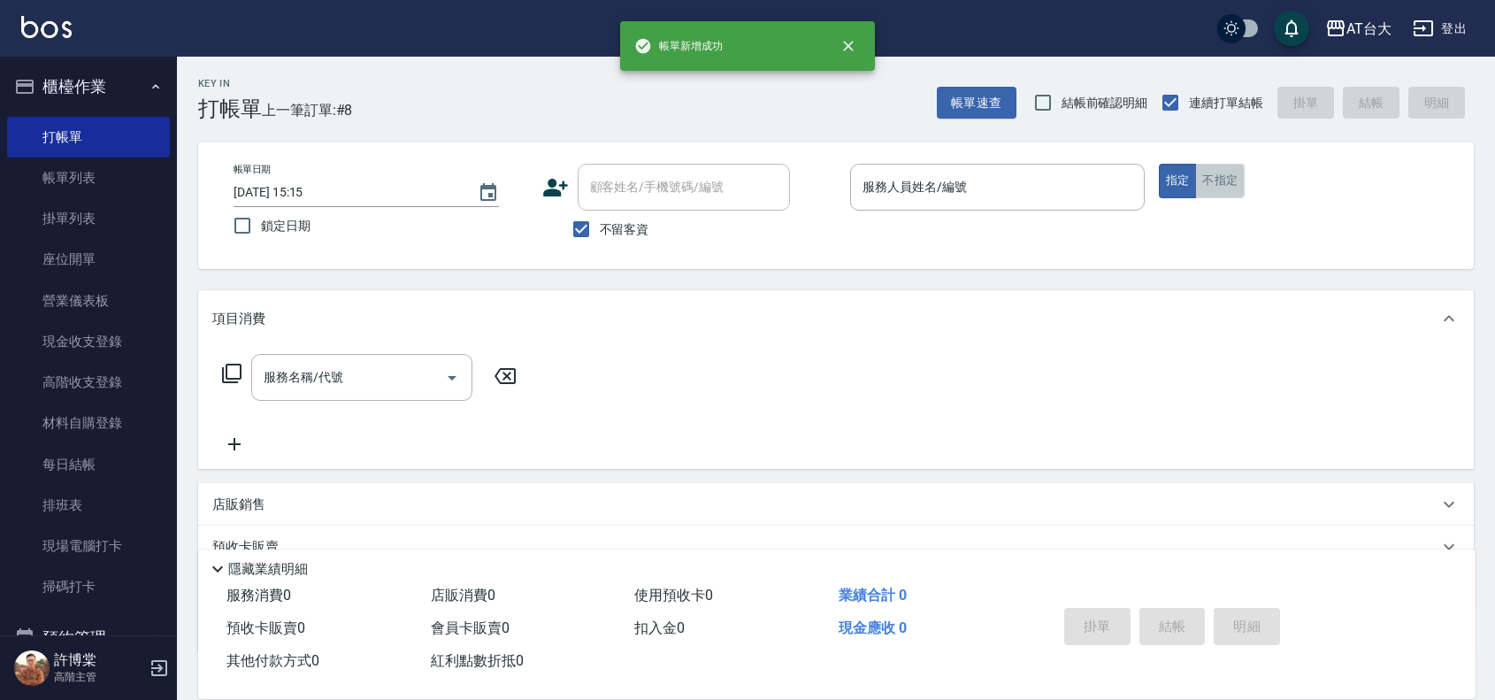
click at [1218, 192] on button "不指定" at bounding box center [1220, 181] width 50 height 34
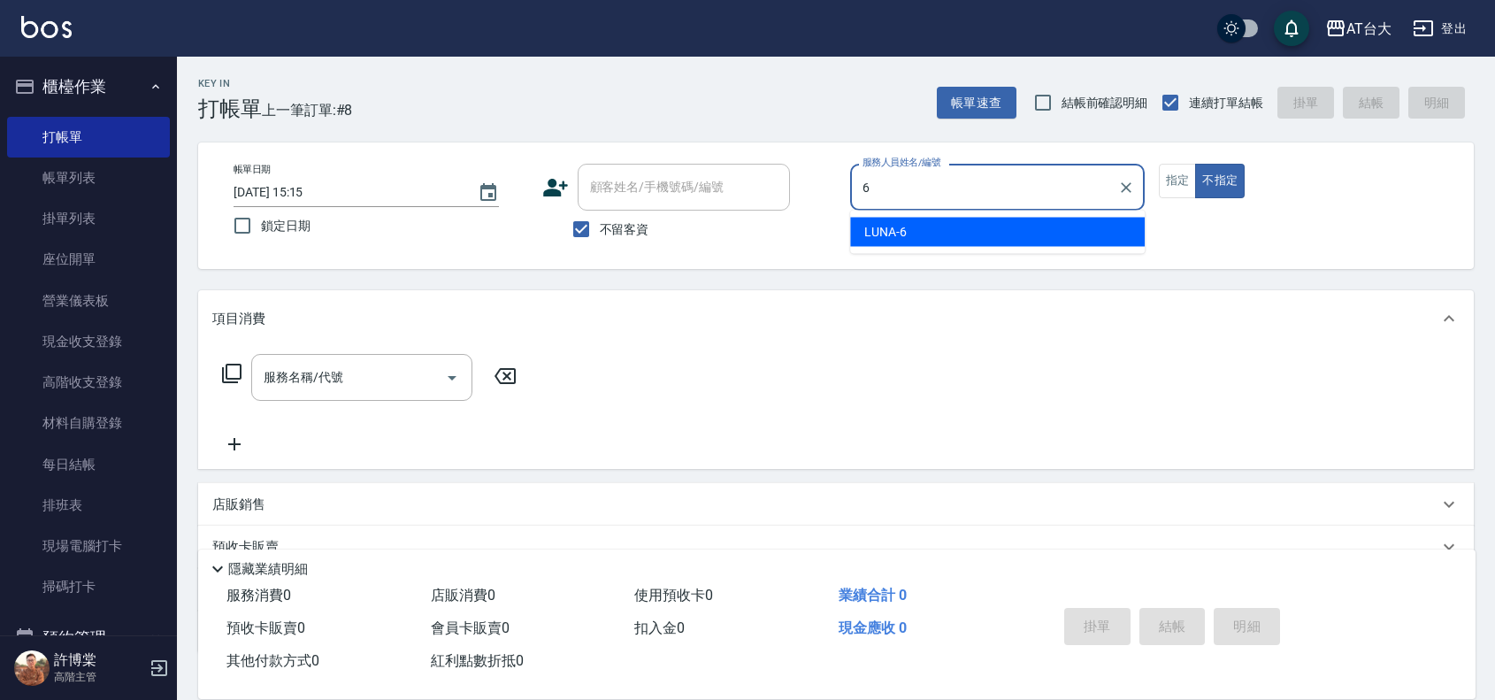
type input "LUNA-6"
type button "false"
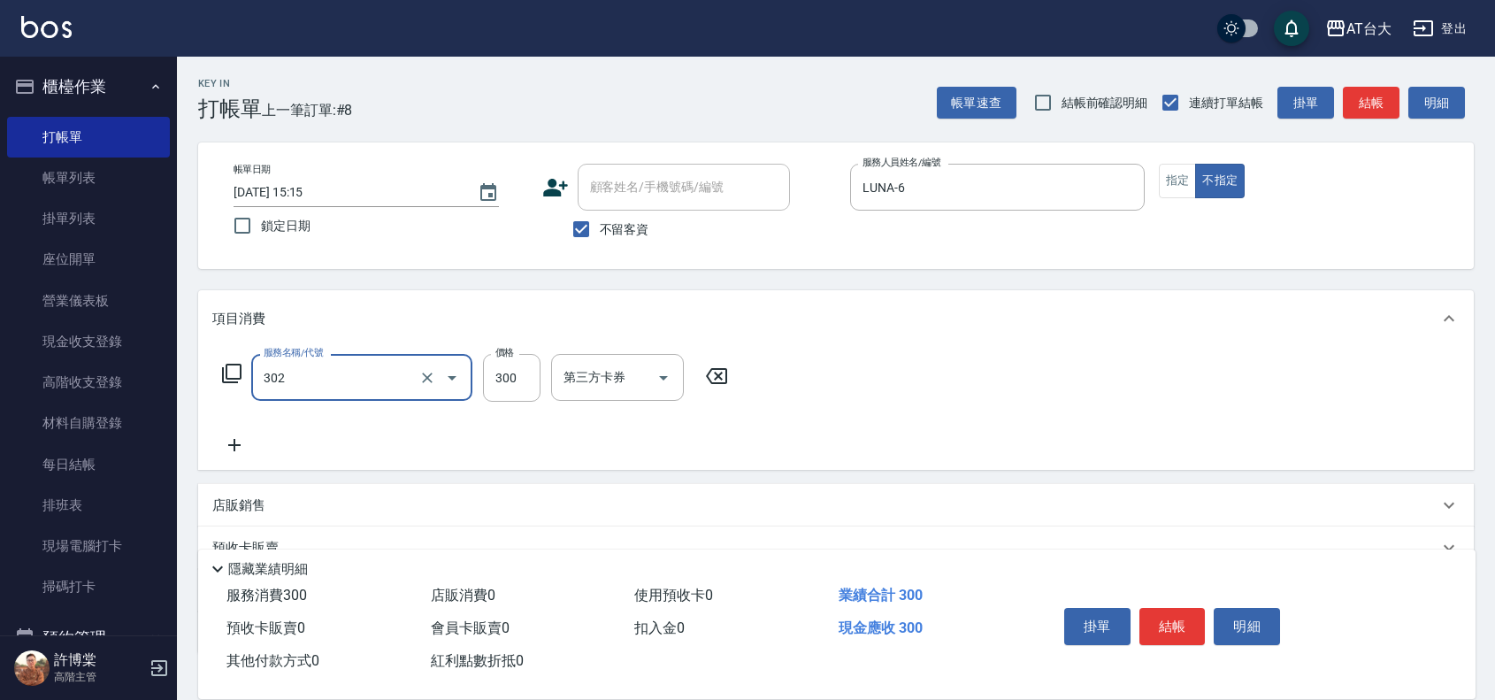
type input "剪髮(302)"
type input "250"
click at [1150, 621] on button "結帳" at bounding box center [1172, 626] width 66 height 37
type input "[DATE] 15:23"
